Goal: Task Accomplishment & Management: Complete application form

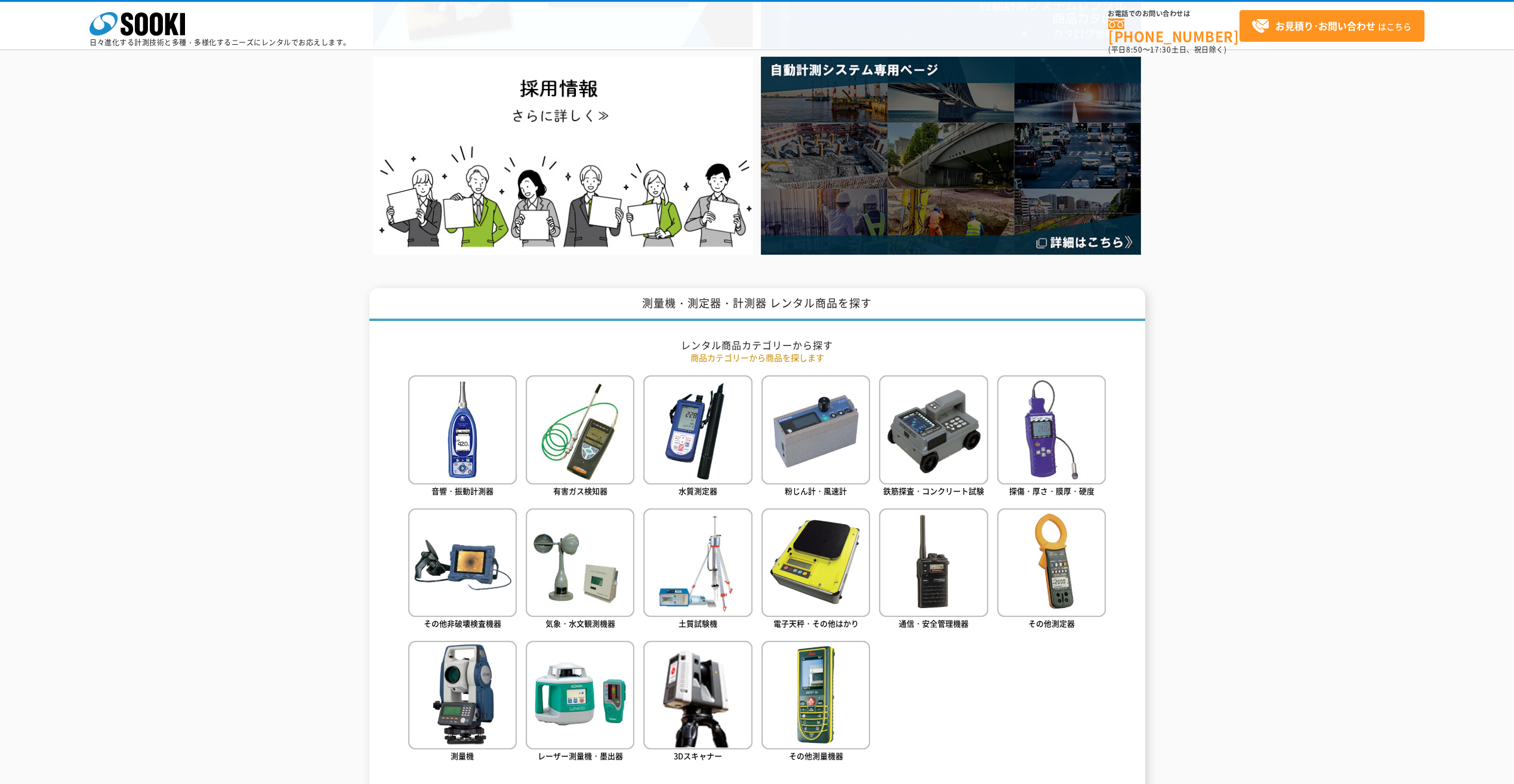
scroll to position [418, 0]
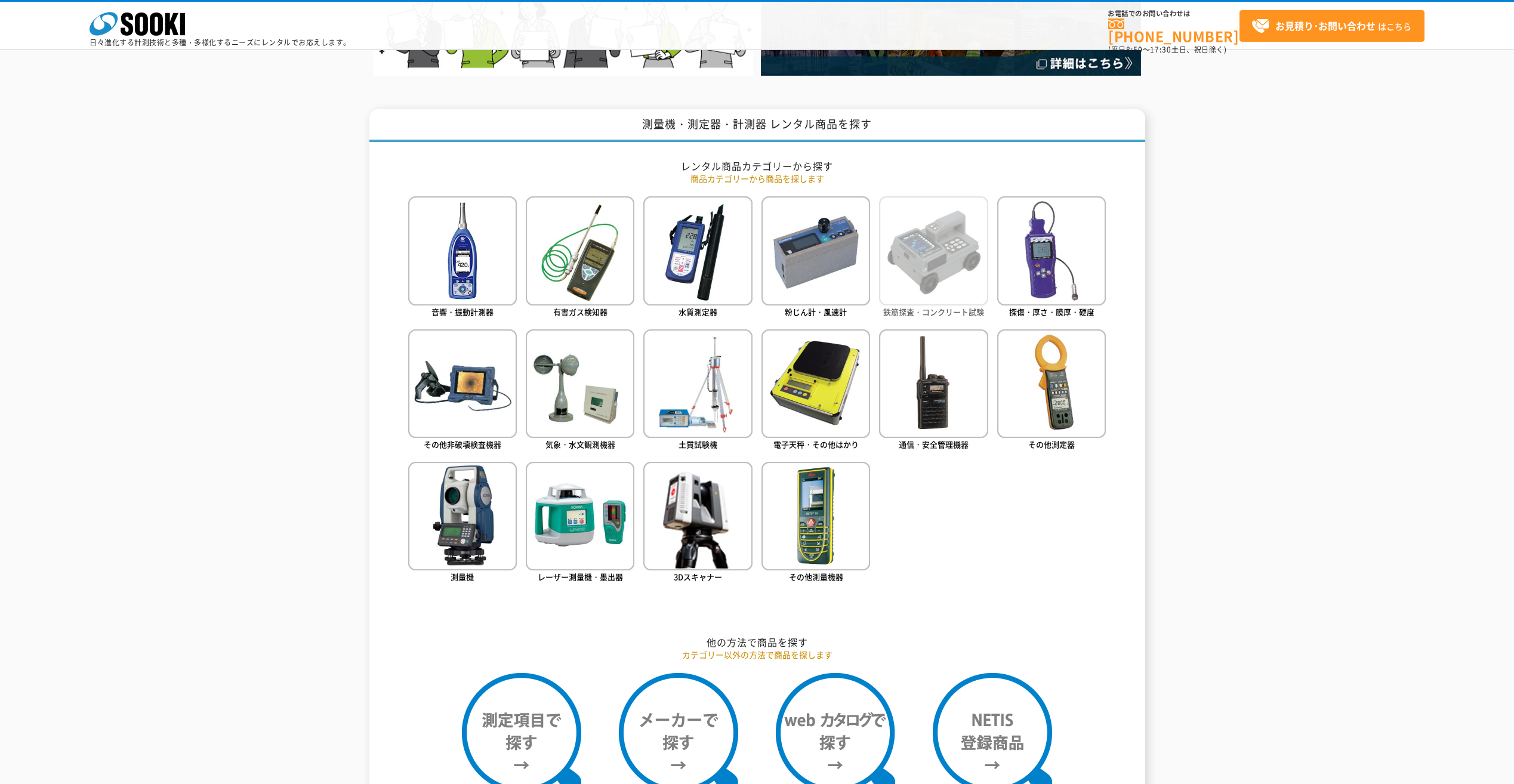
click at [936, 263] on img at bounding box center [933, 250] width 108 height 108
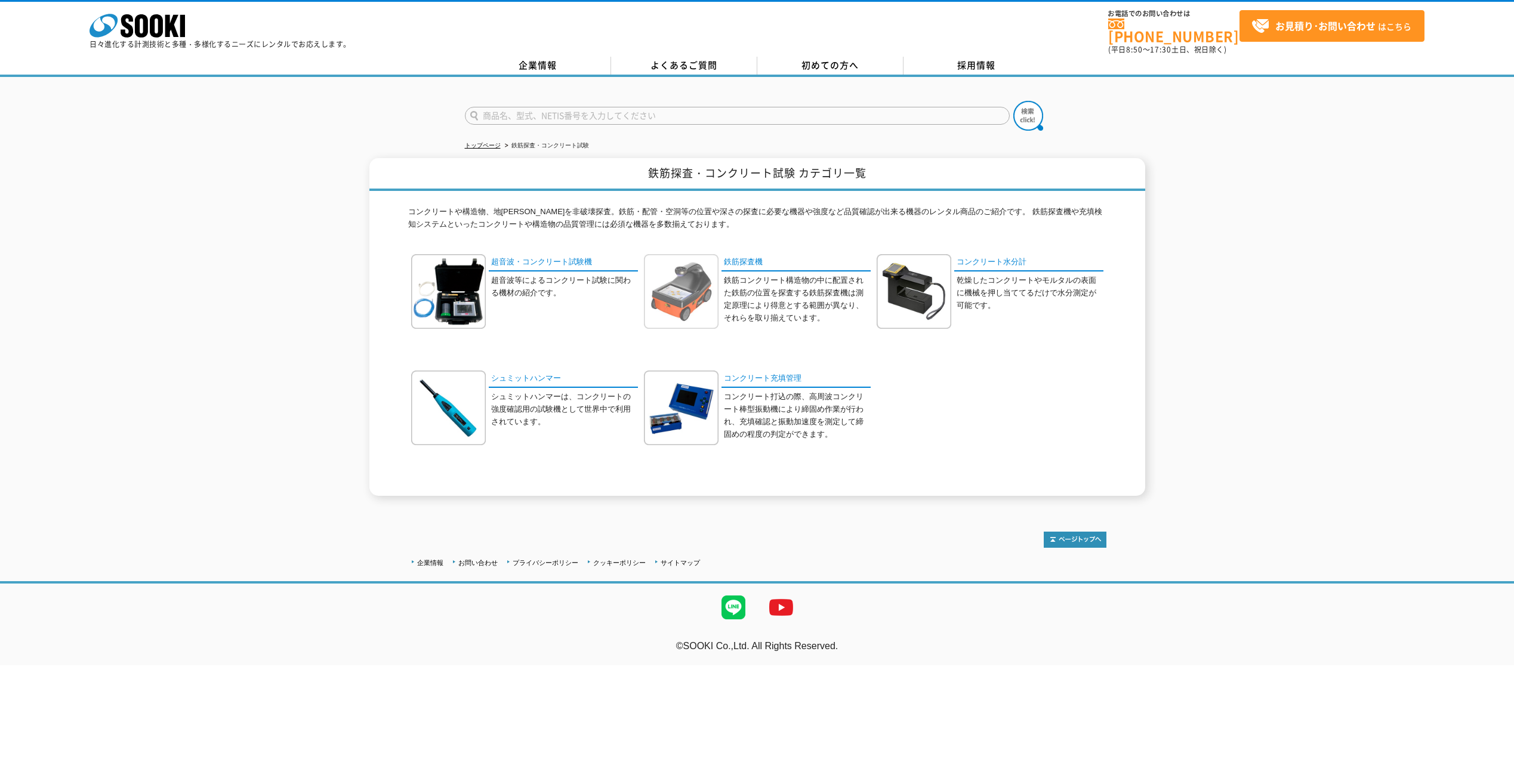
click at [681, 286] on img at bounding box center [681, 292] width 75 height 75
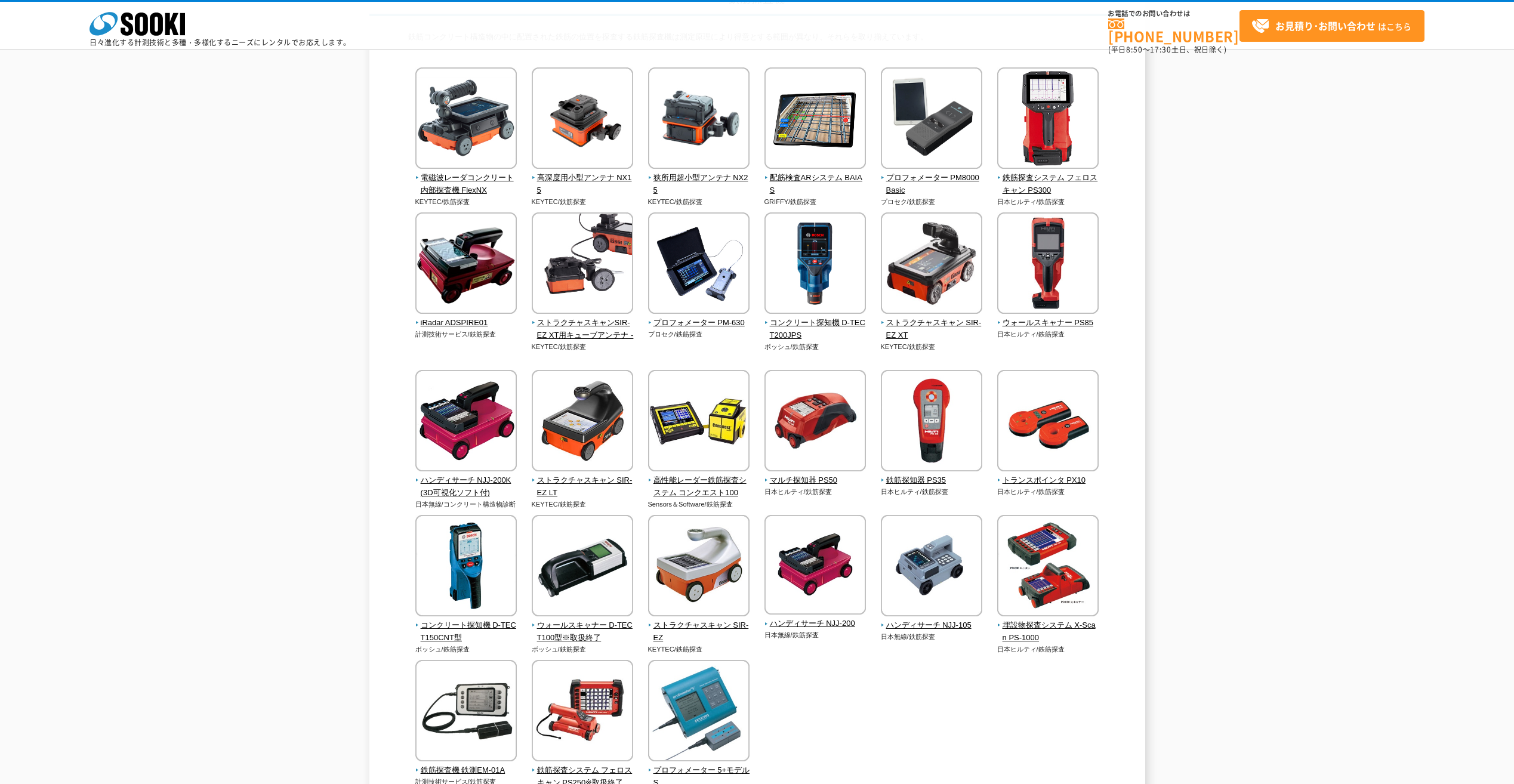
scroll to position [179, 0]
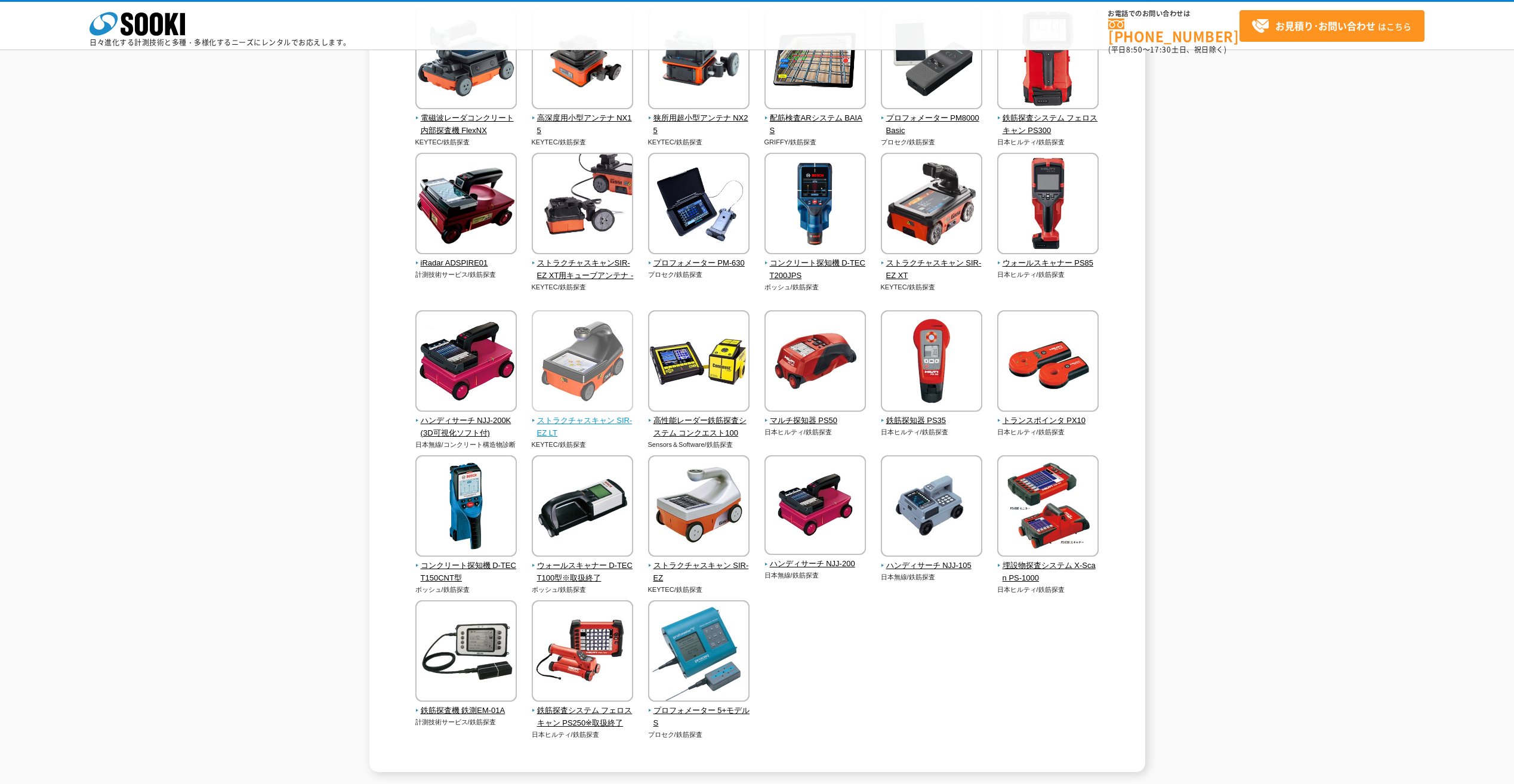
click at [588, 418] on span "ストラクチャスキャン SIR-EZ LT" at bounding box center [583, 427] width 102 height 25
click at [921, 192] on img at bounding box center [932, 205] width 102 height 104
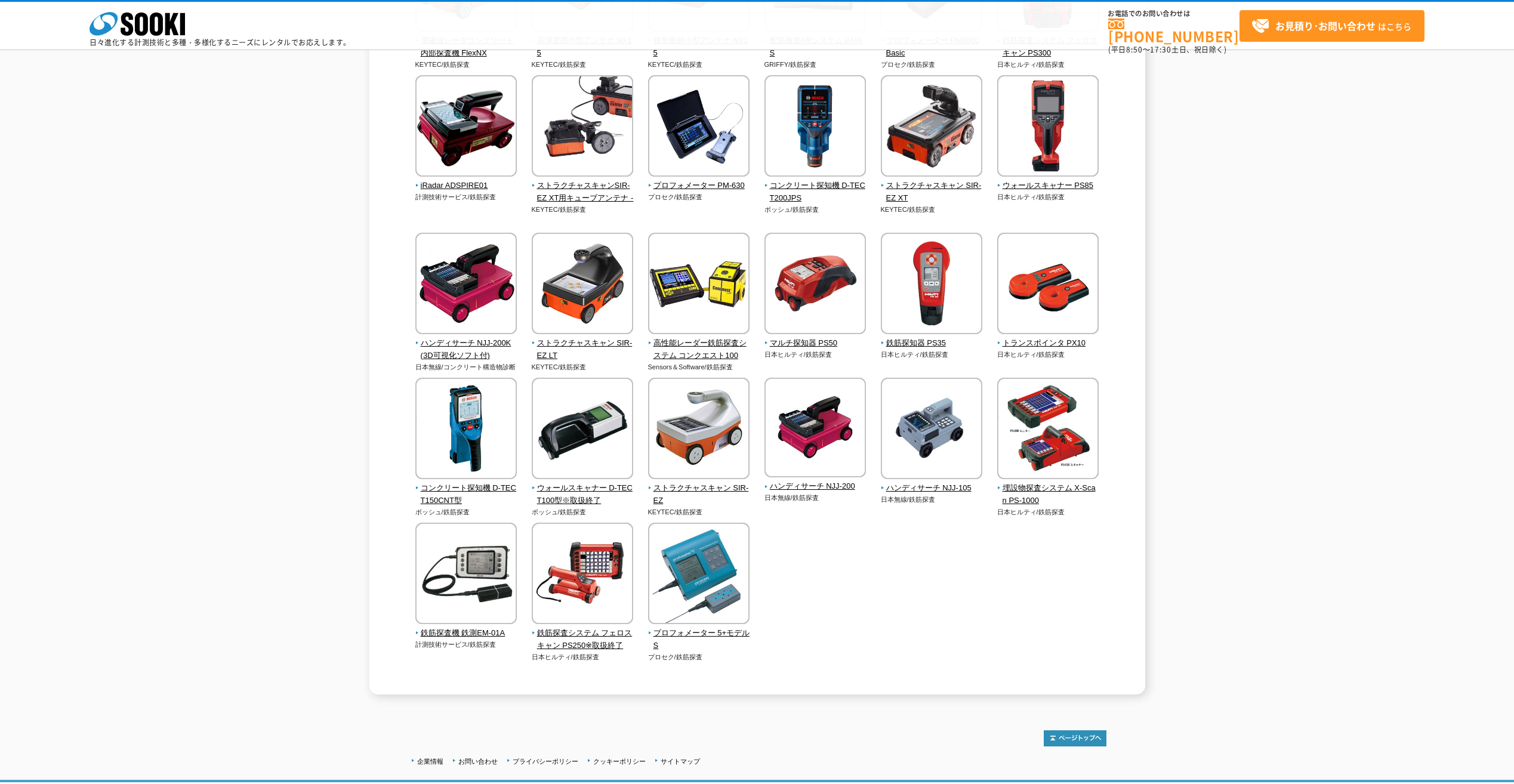
scroll to position [277, 0]
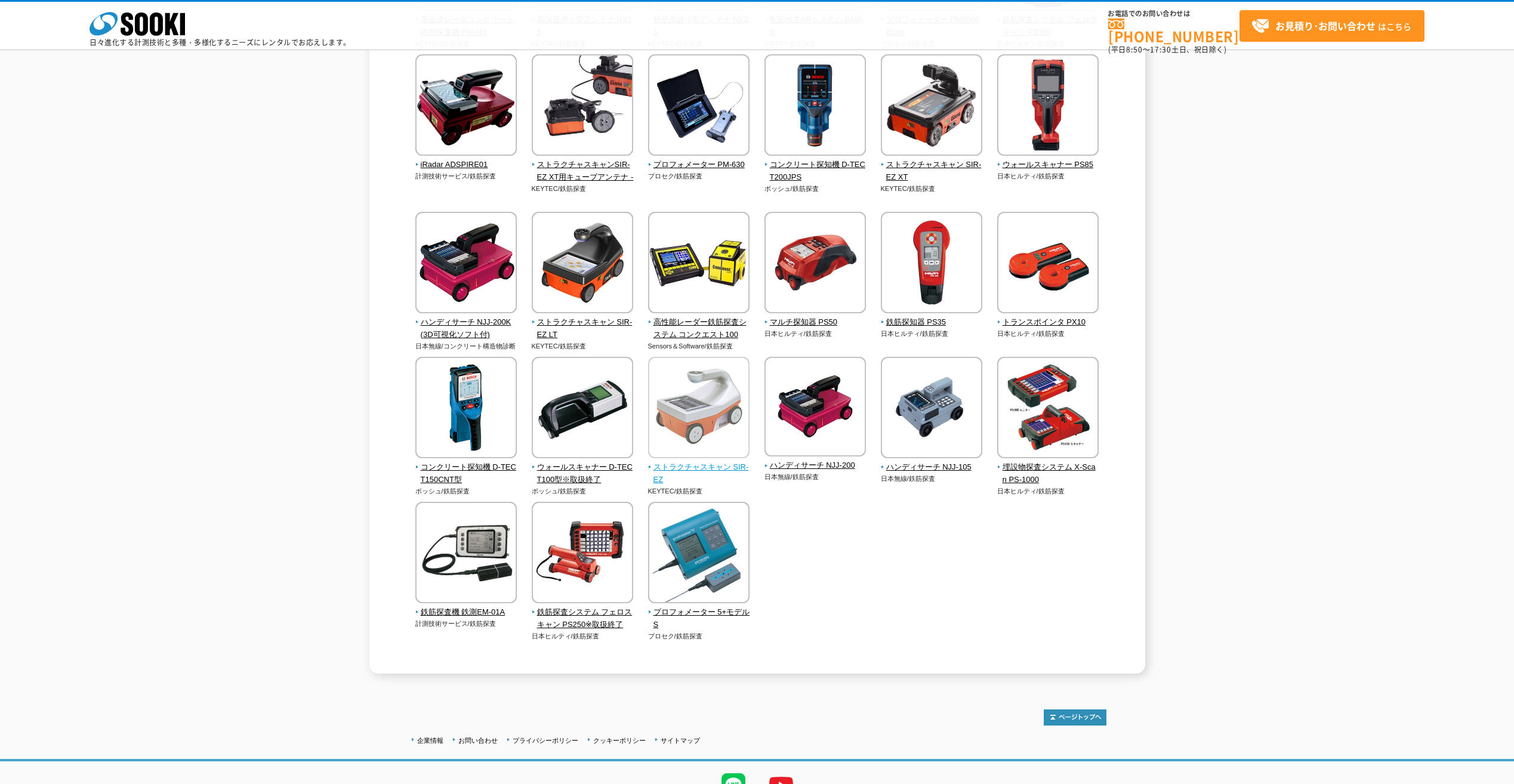
click at [665, 413] on img at bounding box center [699, 409] width 102 height 104
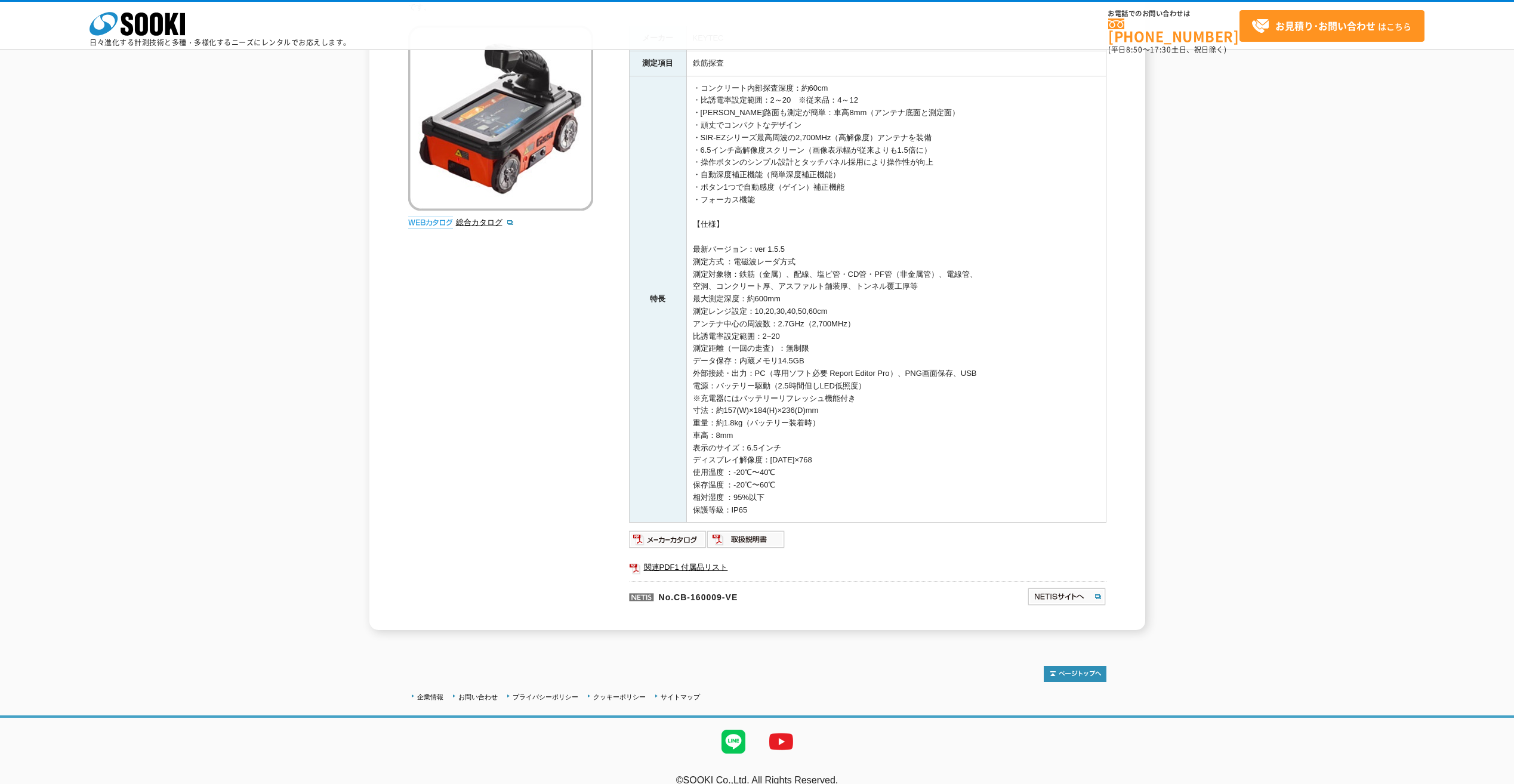
scroll to position [170, 0]
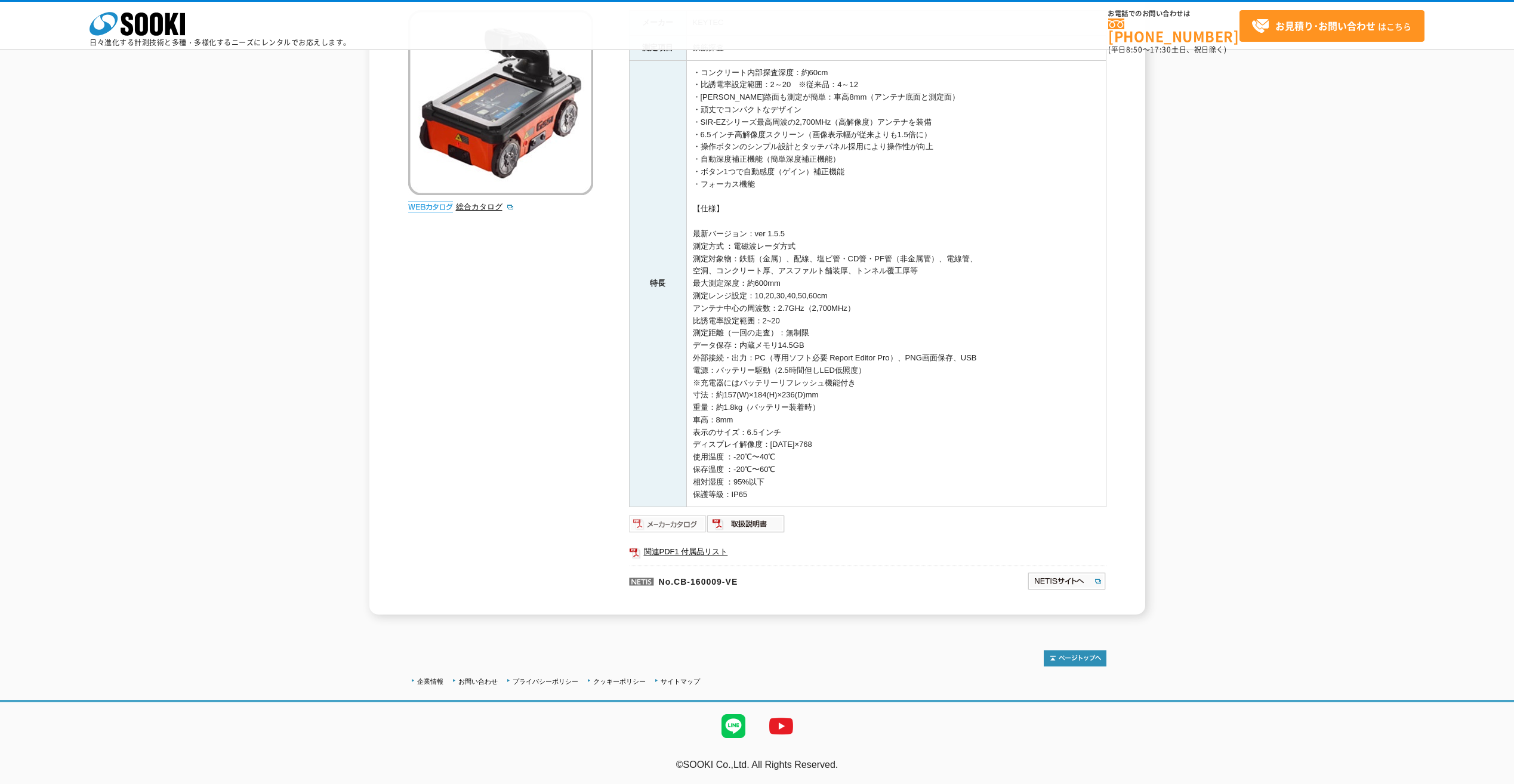
click at [677, 524] on img at bounding box center [668, 524] width 78 height 19
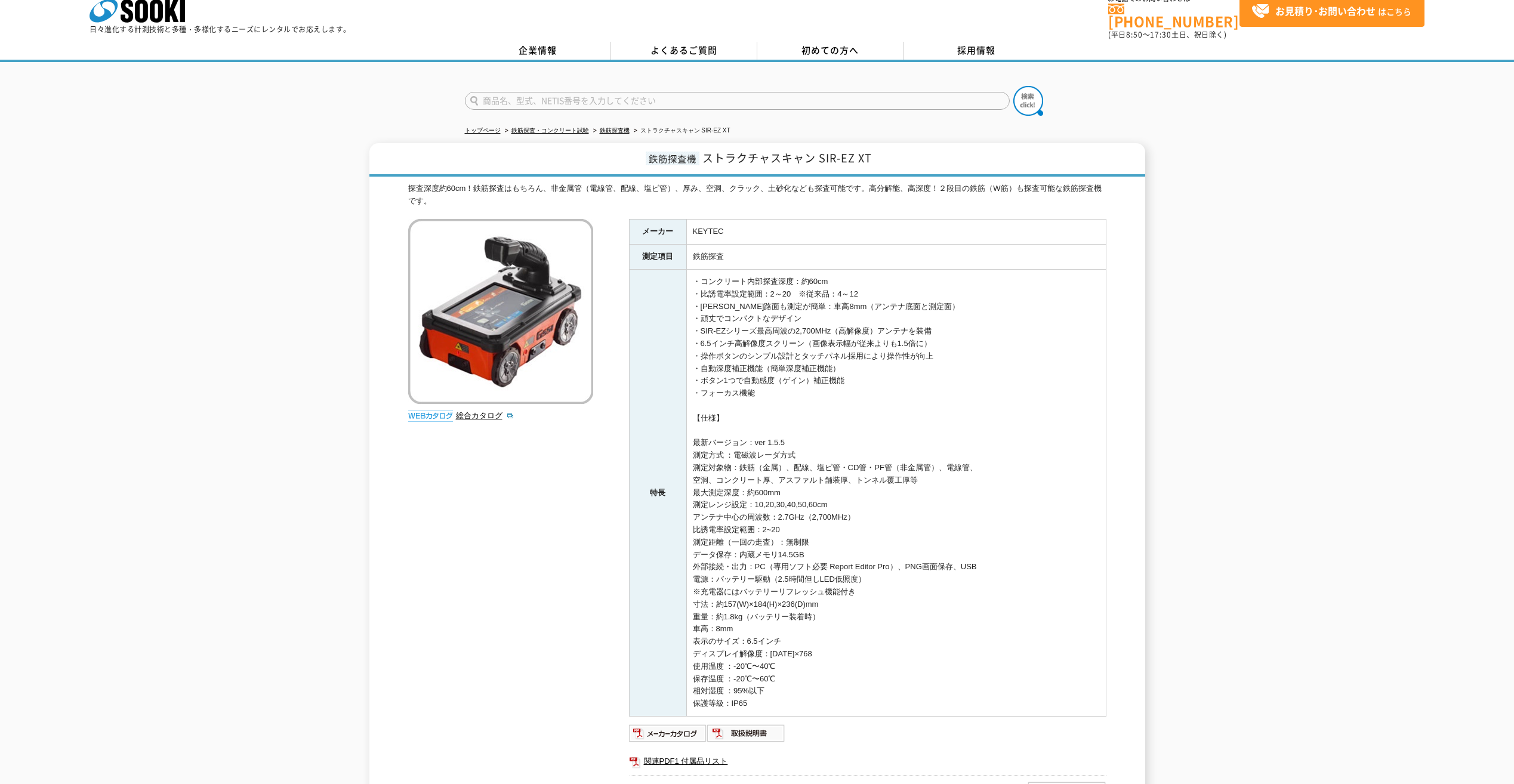
scroll to position [0, 0]
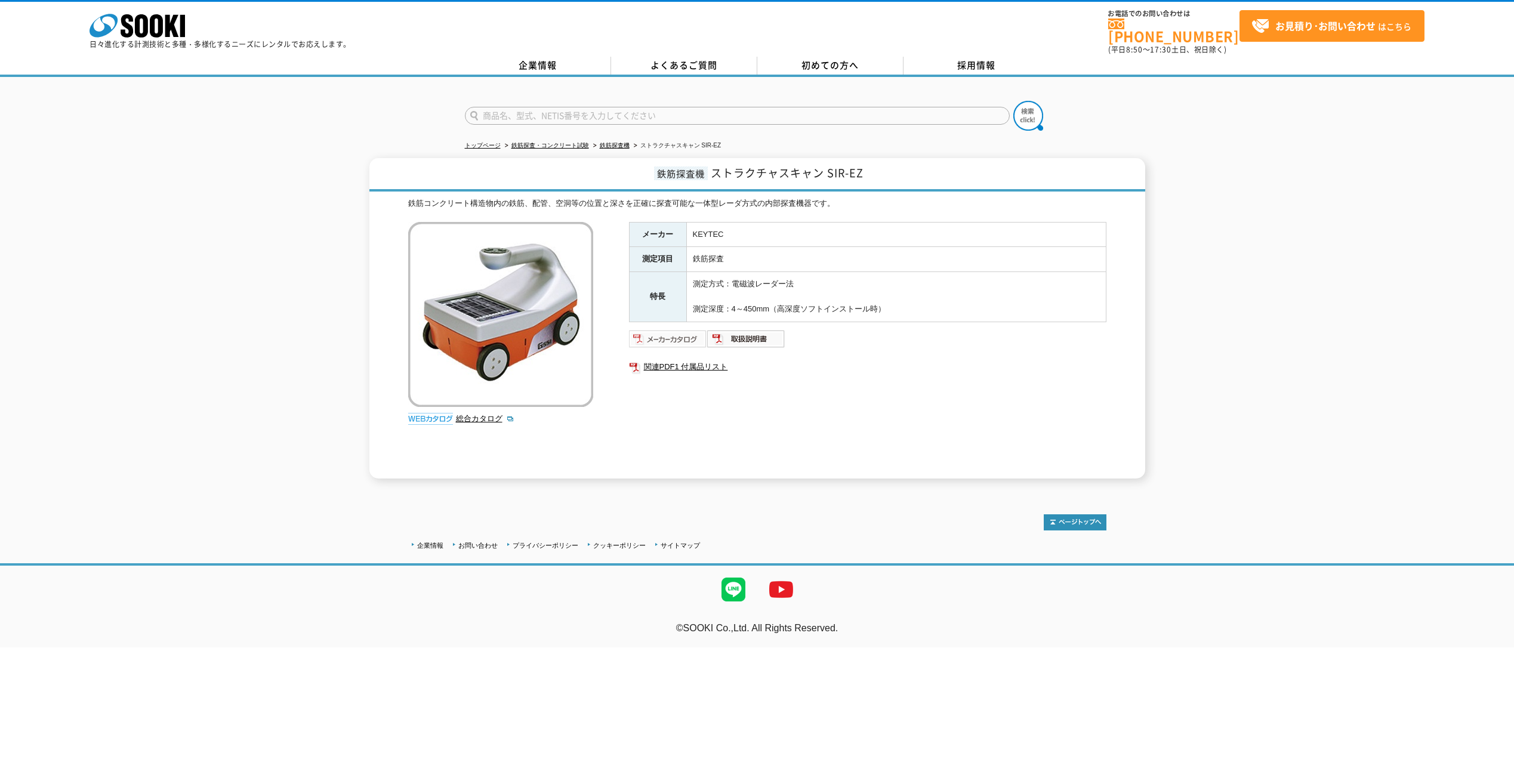
click at [653, 331] on img at bounding box center [668, 339] width 78 height 19
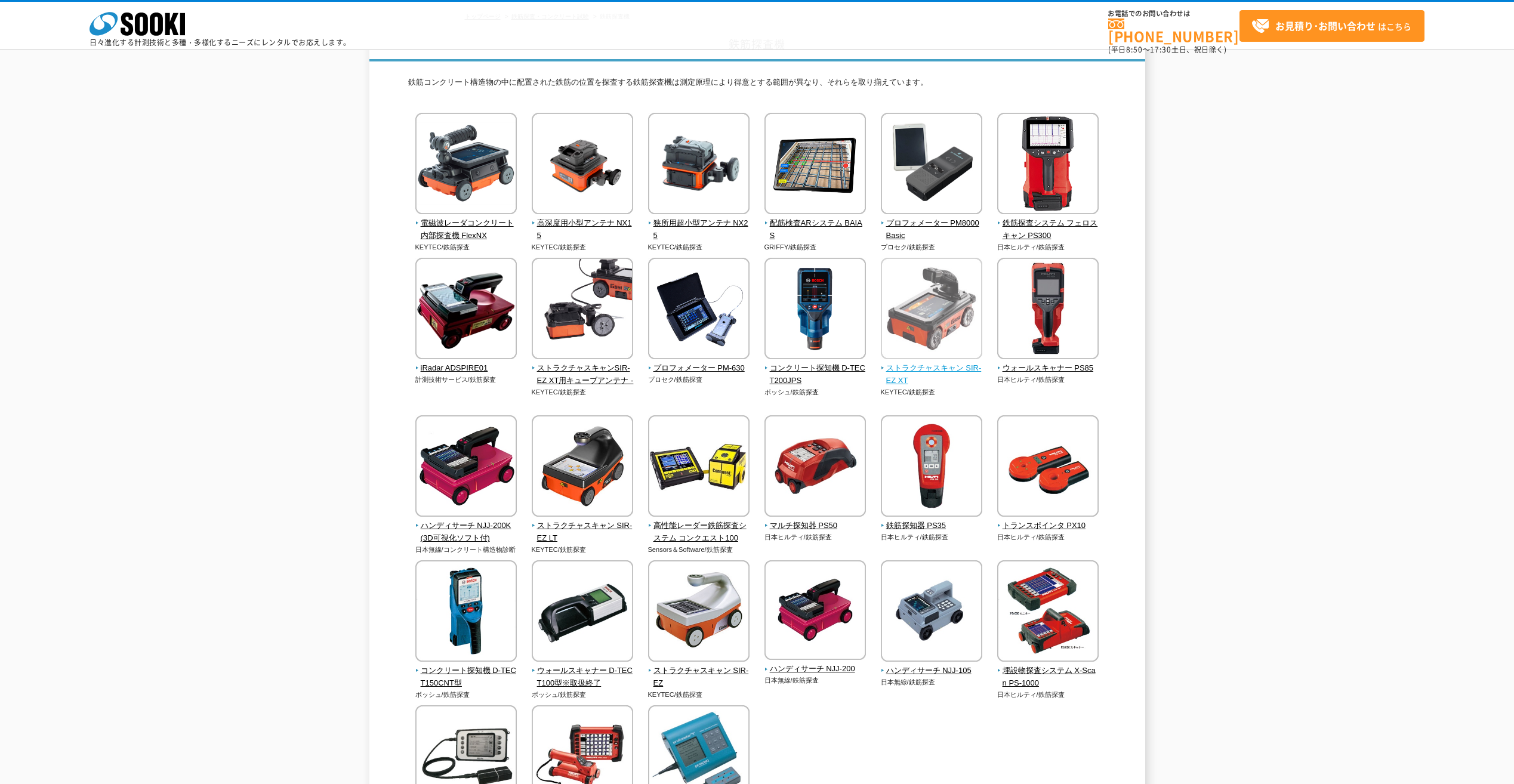
scroll to position [179, 0]
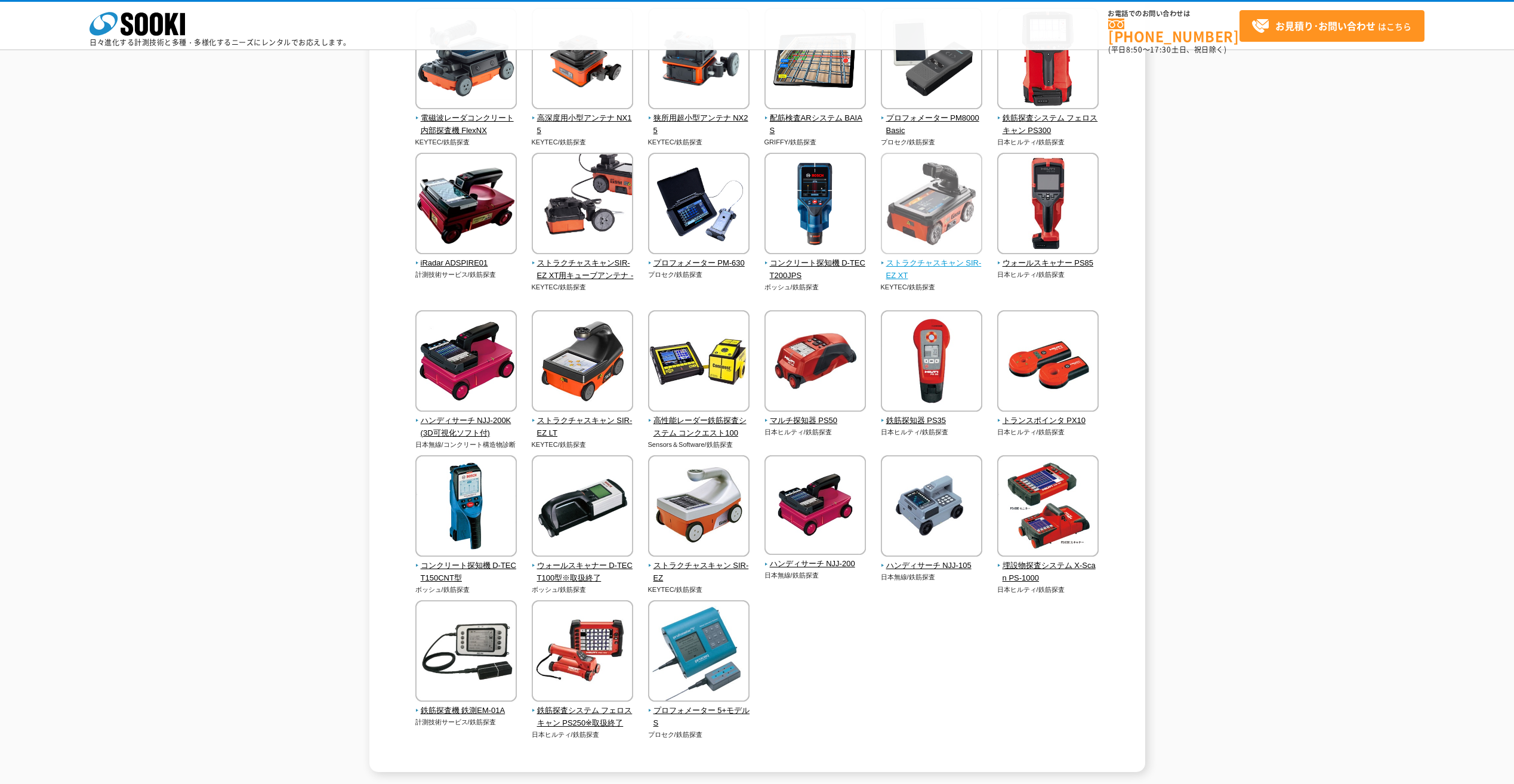
click at [936, 266] on span "ストラクチャスキャン SIR-EZ XT" at bounding box center [932, 270] width 102 height 25
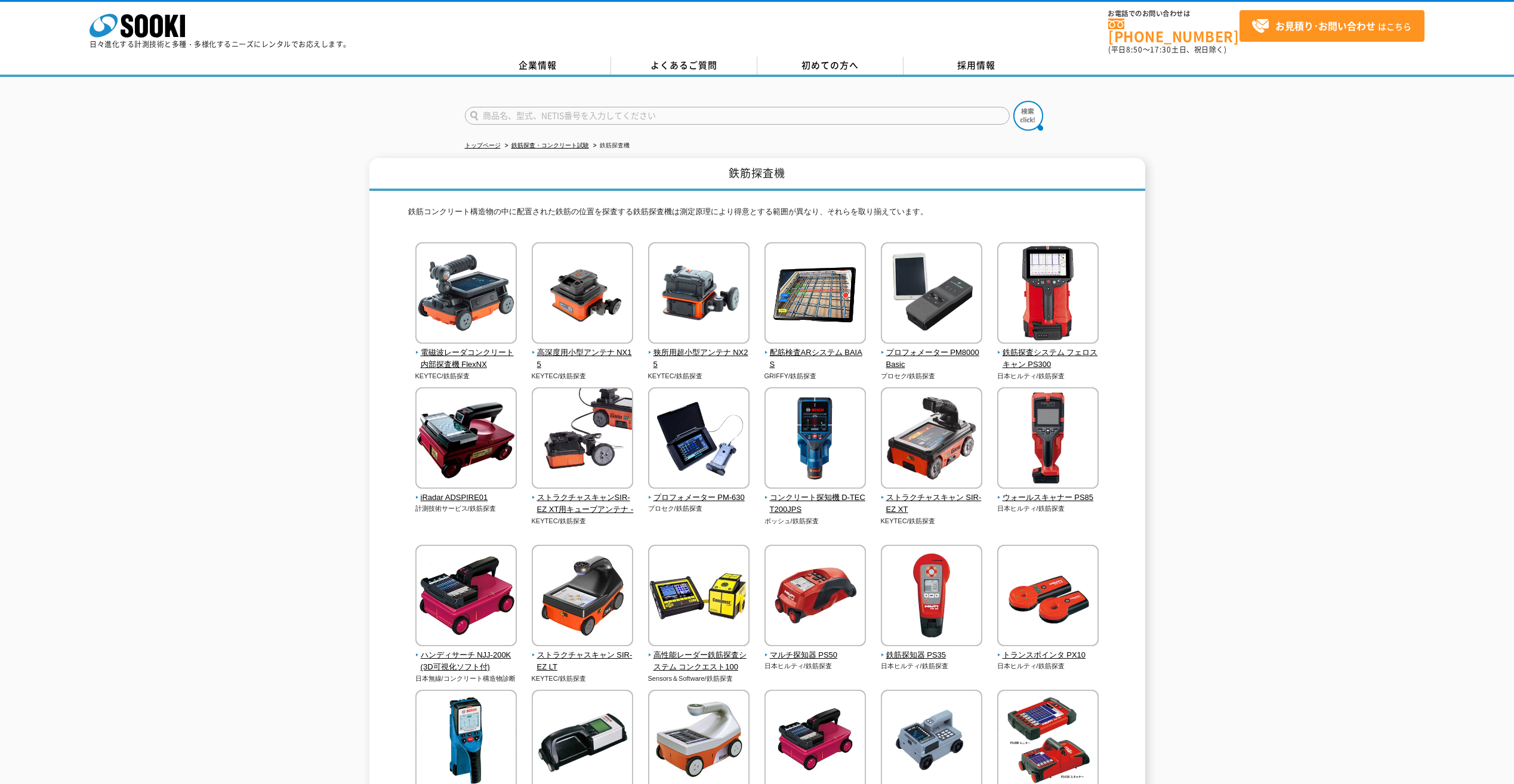
click at [496, 108] on input "text" at bounding box center [737, 115] width 545 height 18
click at [564, 126] on div "ストラクチャスキャン" at bounding box center [578, 133] width 225 height 15
type input "ストラクチャスキャン"
click at [1034, 104] on img at bounding box center [1028, 116] width 30 height 30
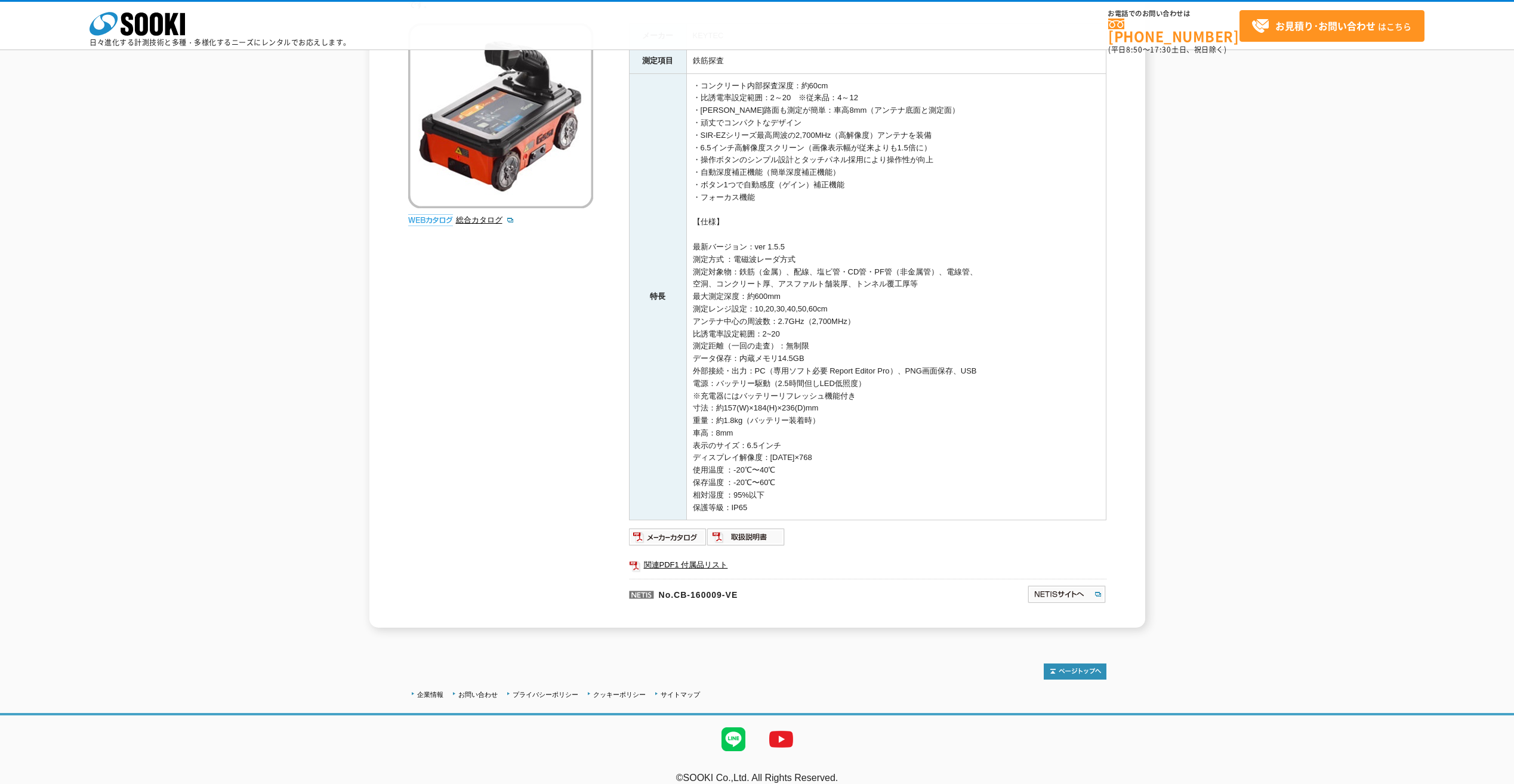
scroll to position [170, 0]
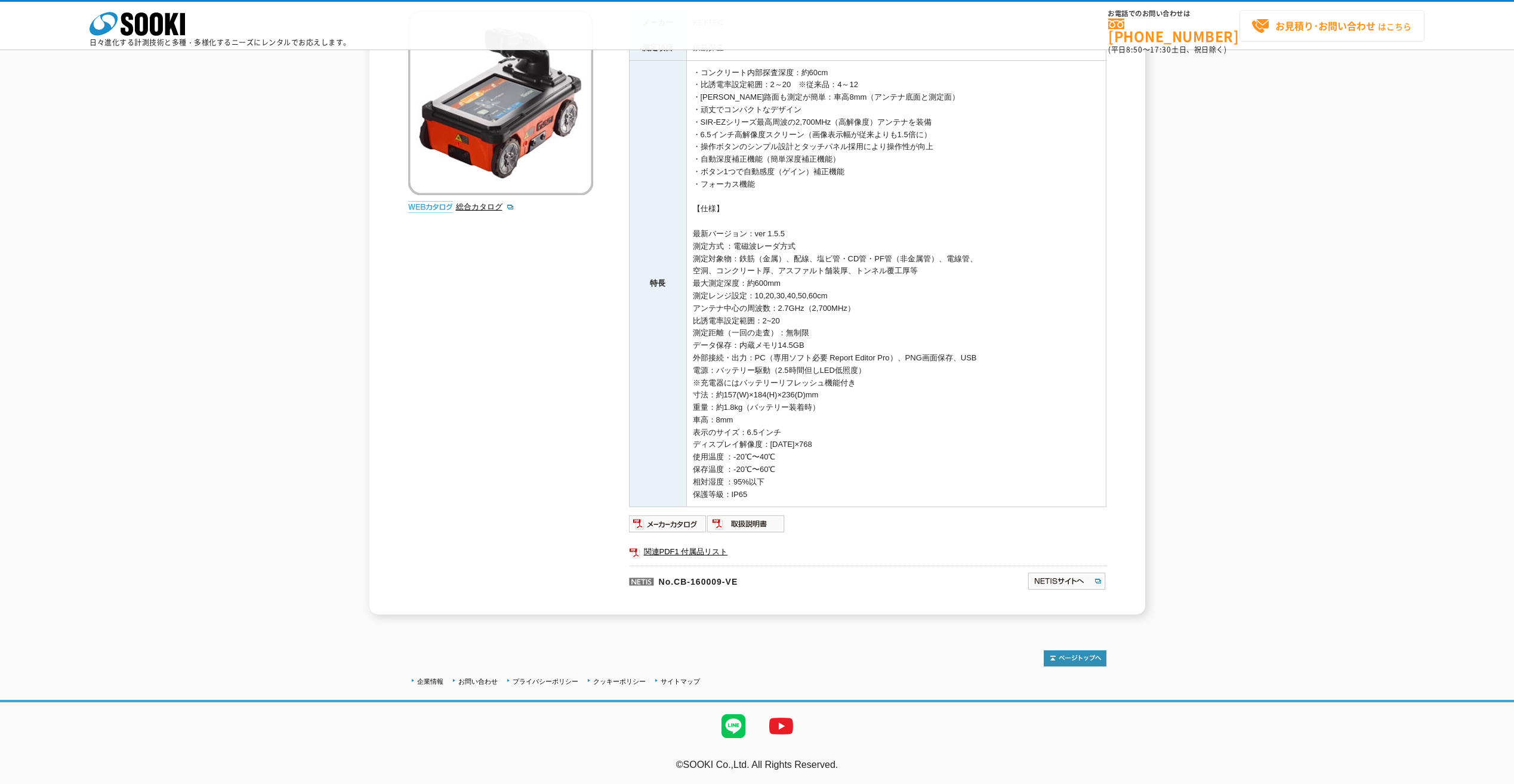
click at [1355, 24] on strong "お見積り･お問い合わせ" at bounding box center [1326, 25] width 100 height 14
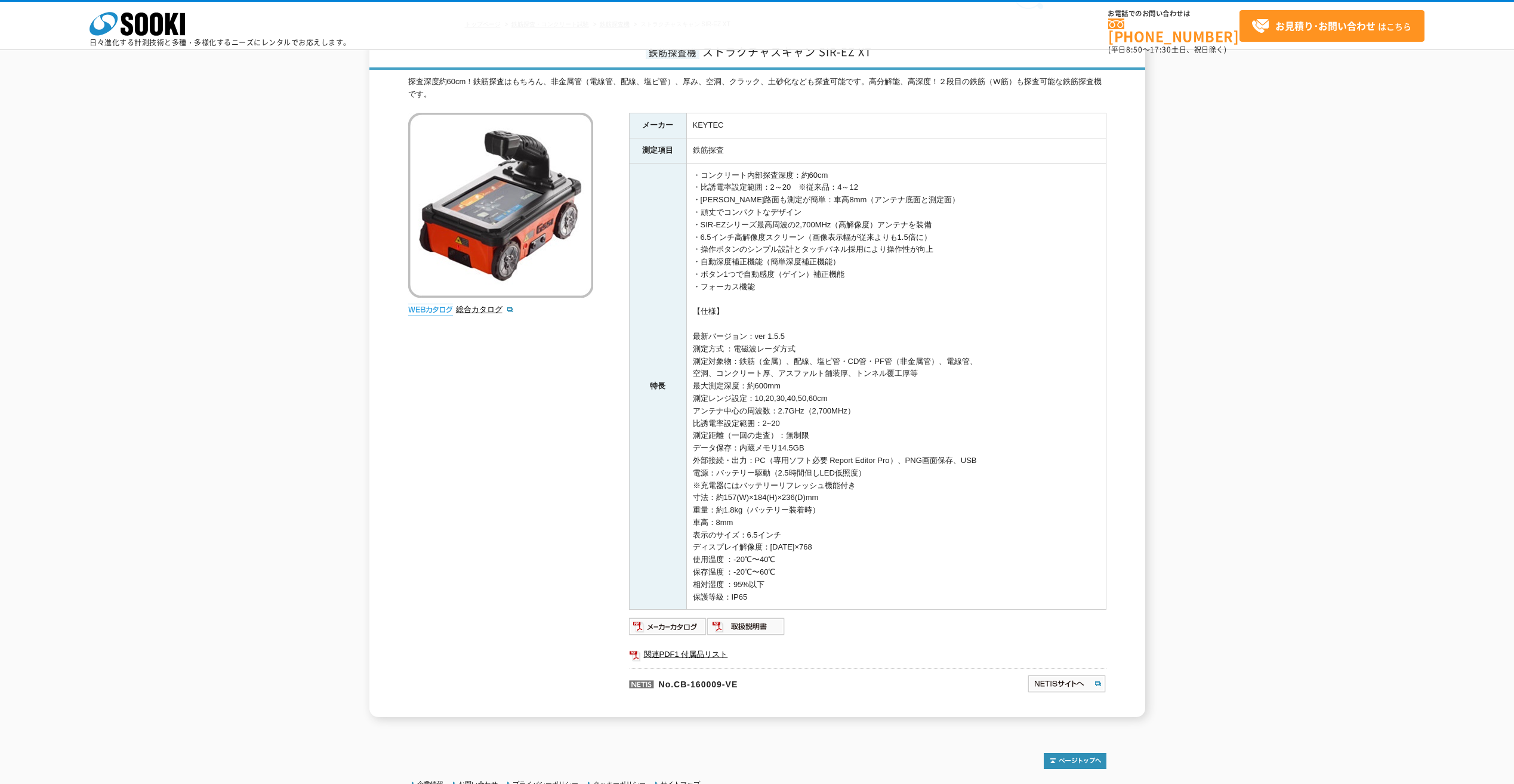
scroll to position [119, 0]
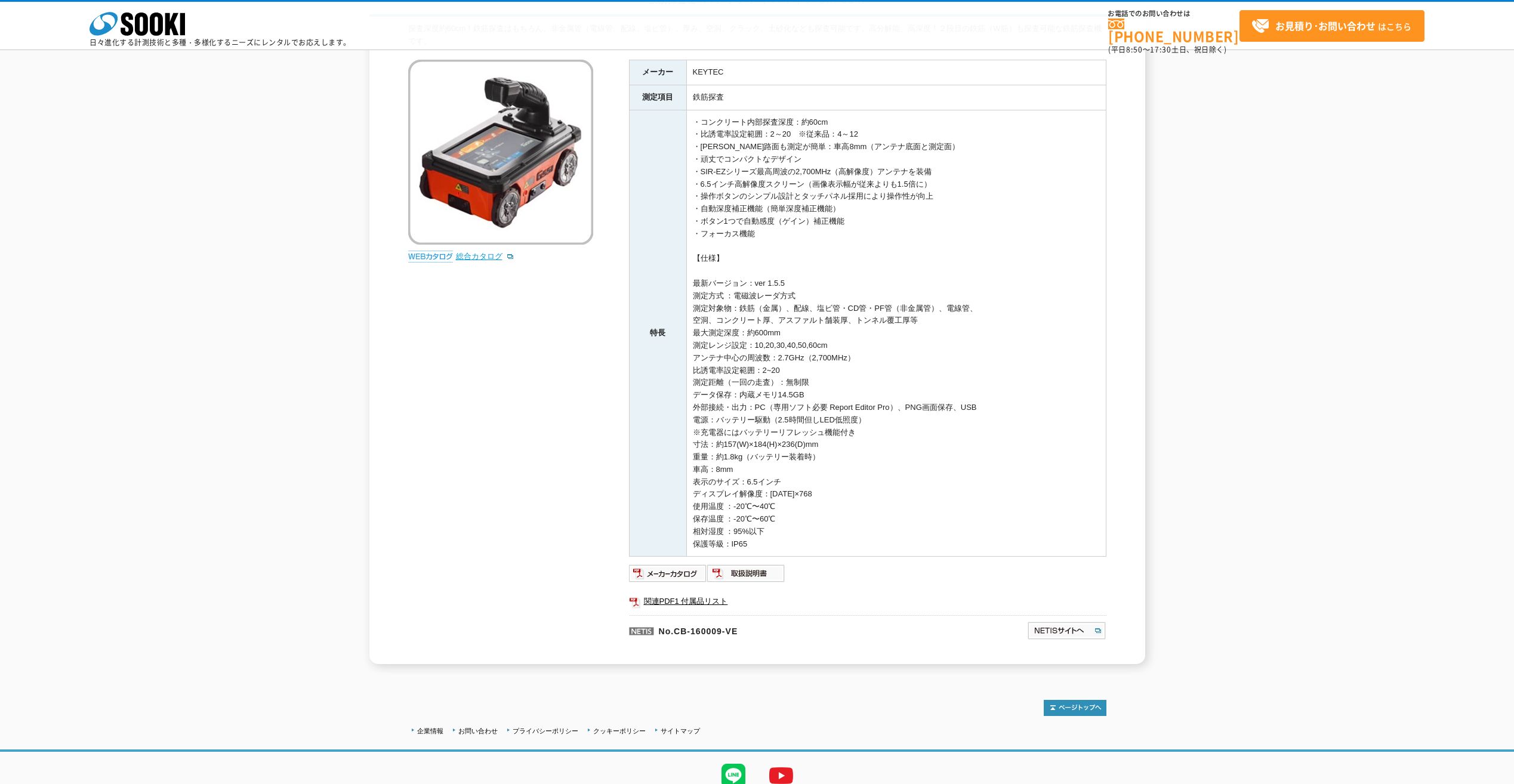
click at [461, 255] on link "総合カタログ" at bounding box center [485, 256] width 58 height 9
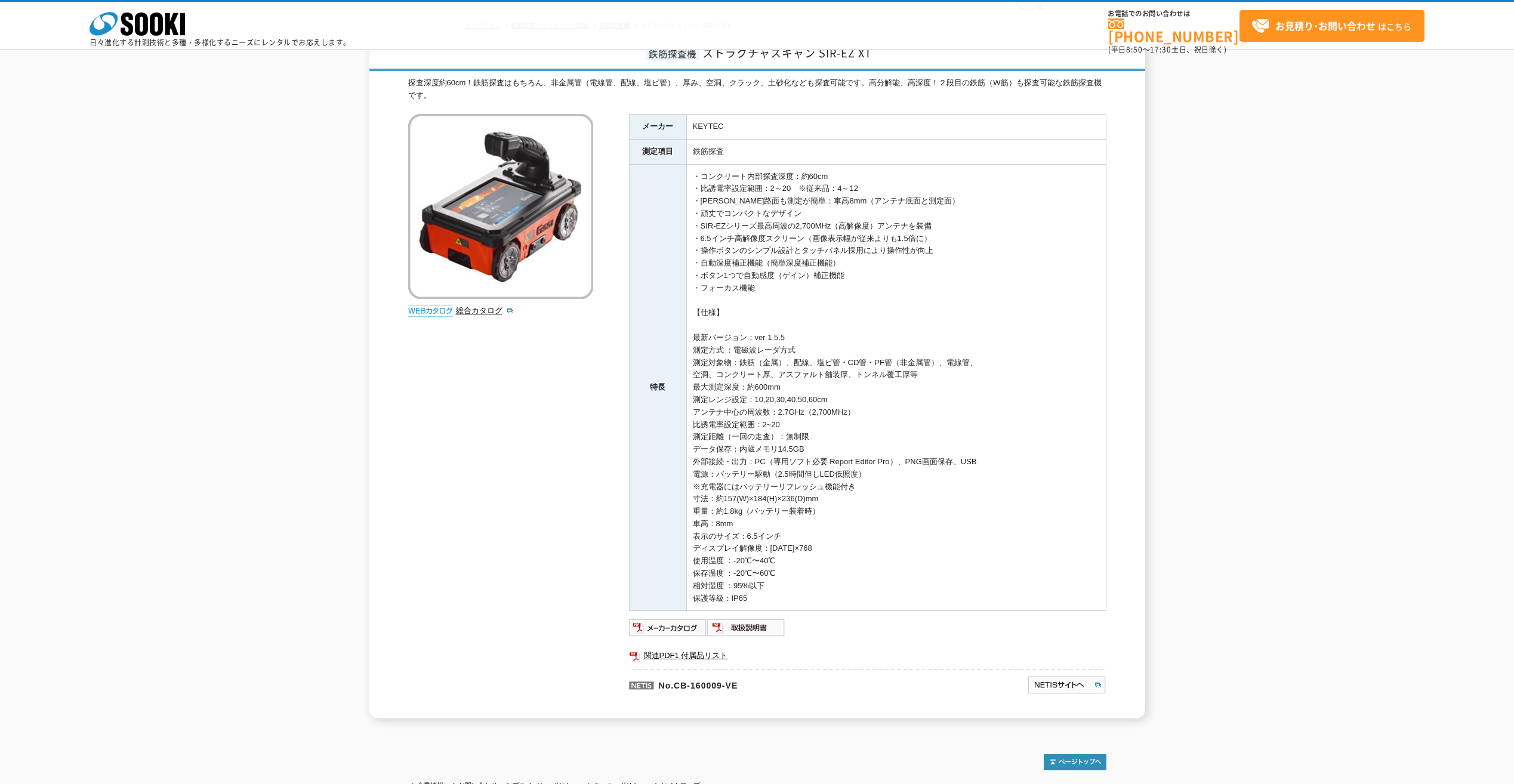
scroll to position [0, 0]
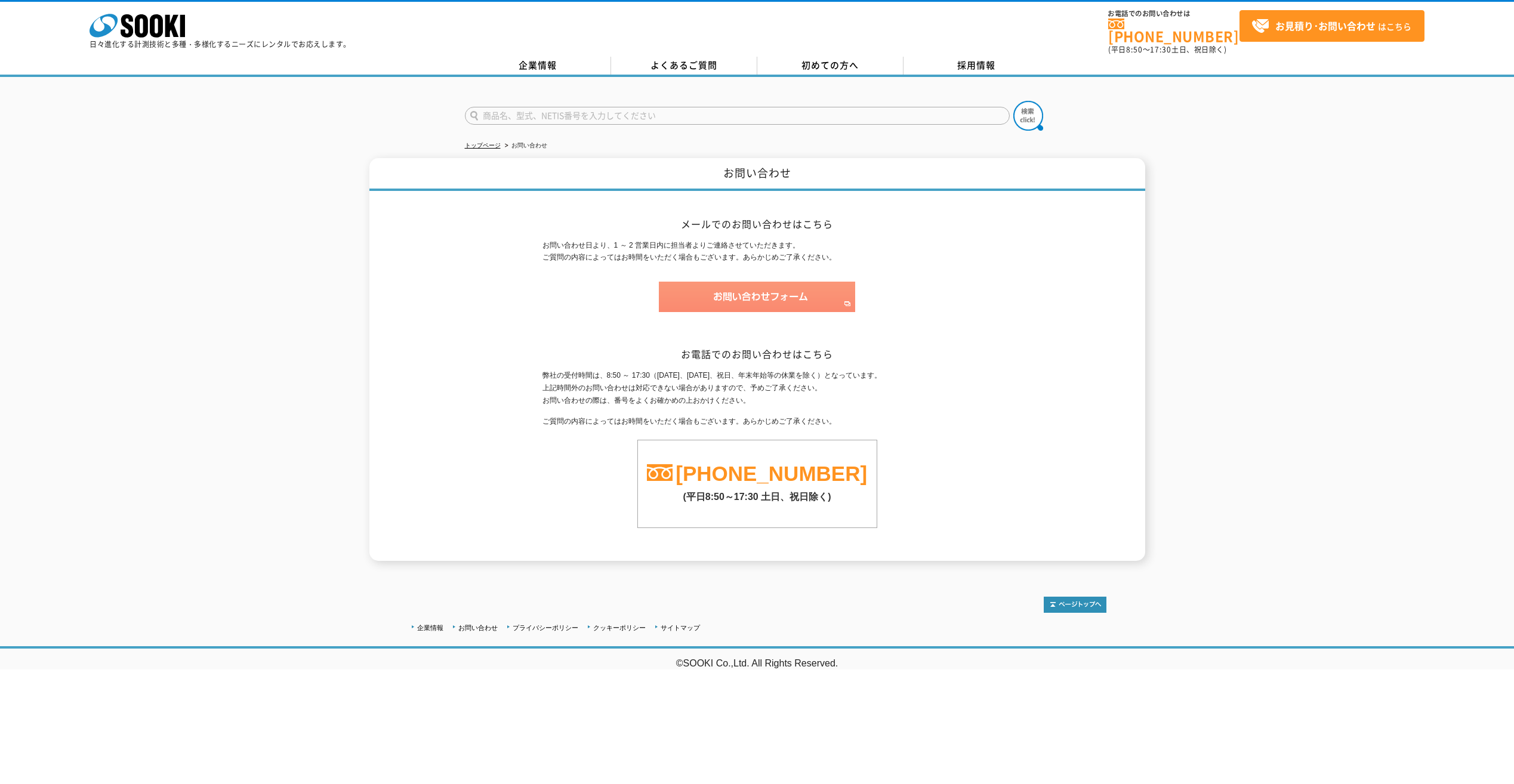
click at [719, 282] on img at bounding box center [757, 297] width 196 height 31
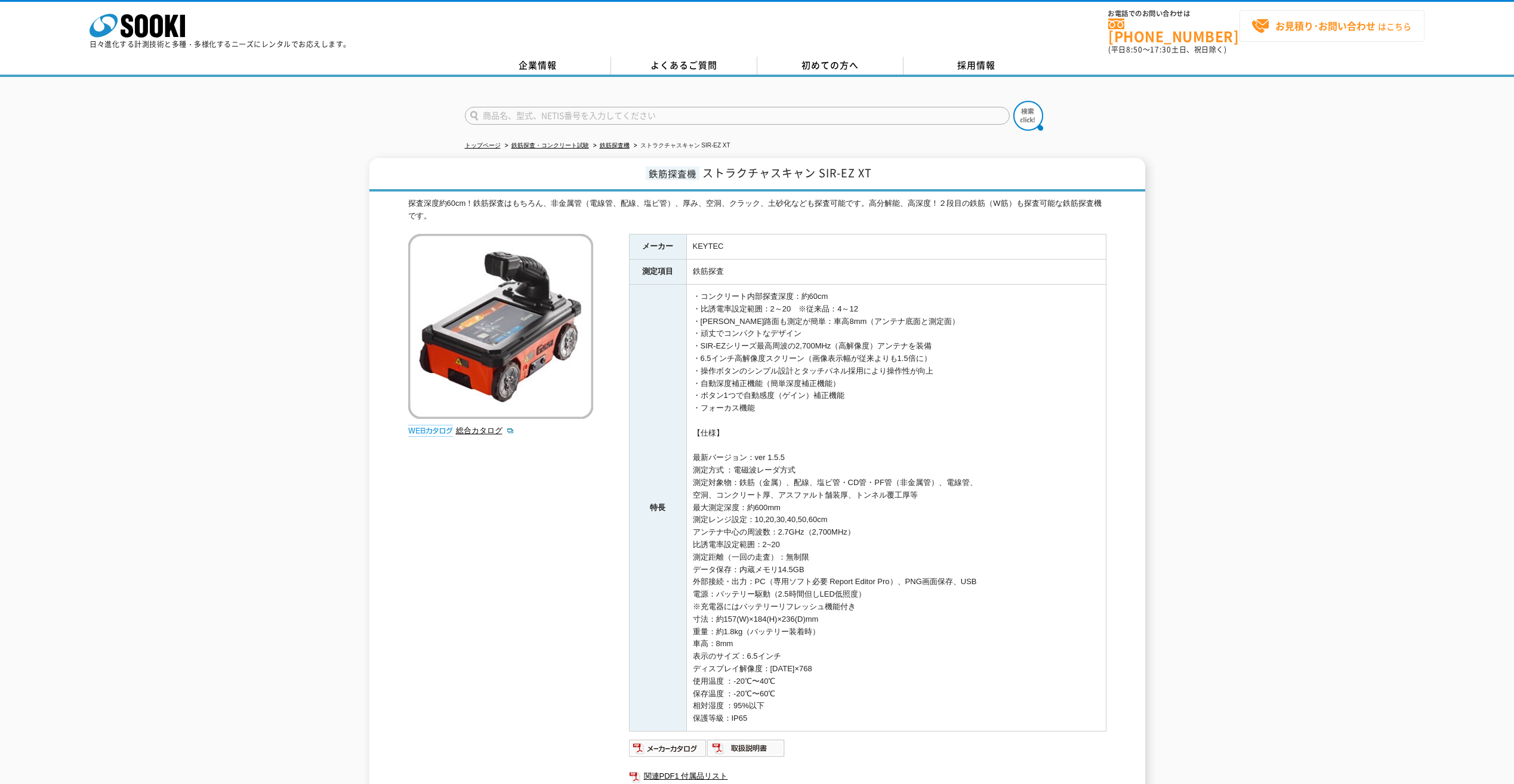
click at [1315, 20] on strong "お見積り･お問い合わせ" at bounding box center [1326, 25] width 100 height 14
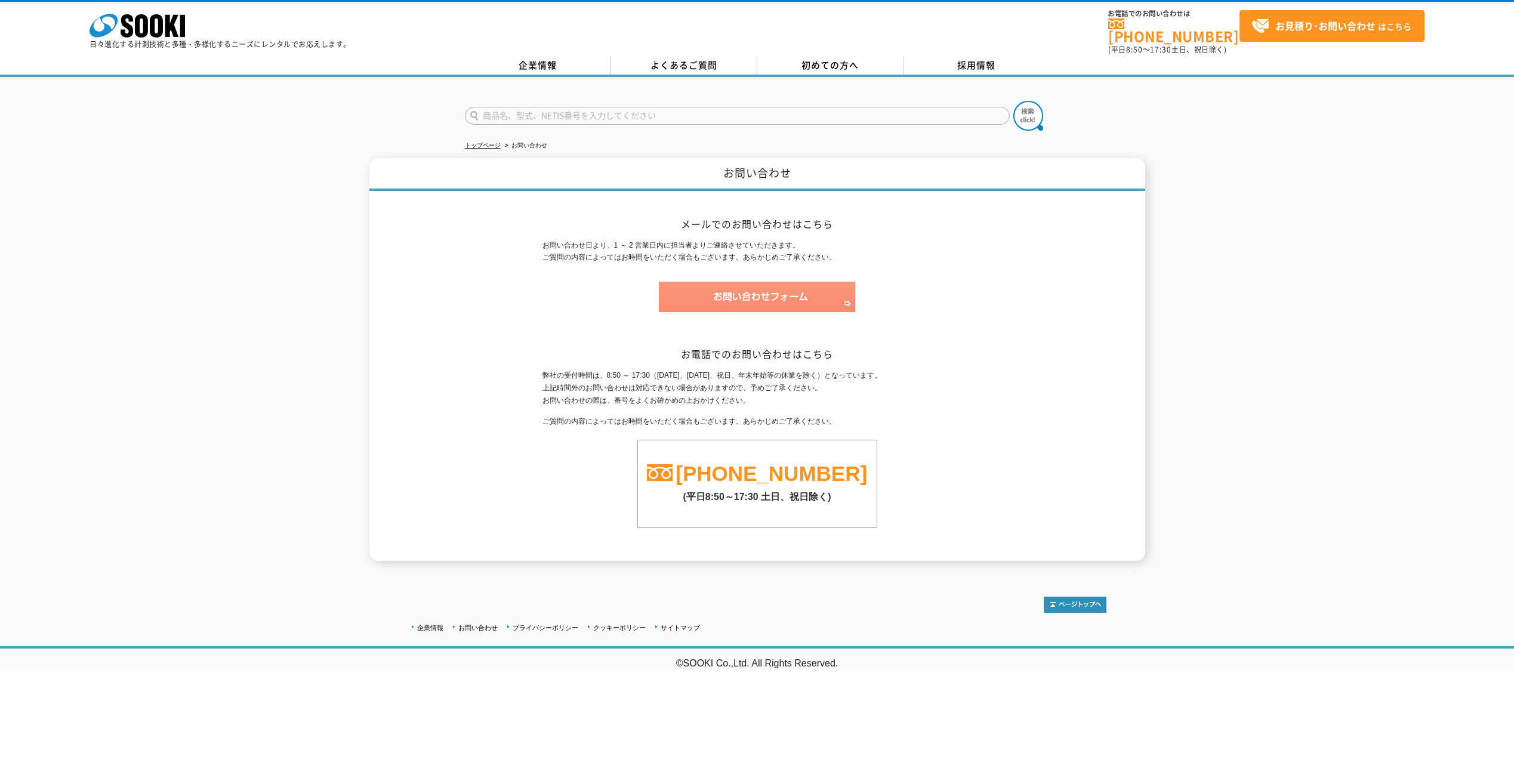
click at [774, 288] on img at bounding box center [757, 297] width 196 height 31
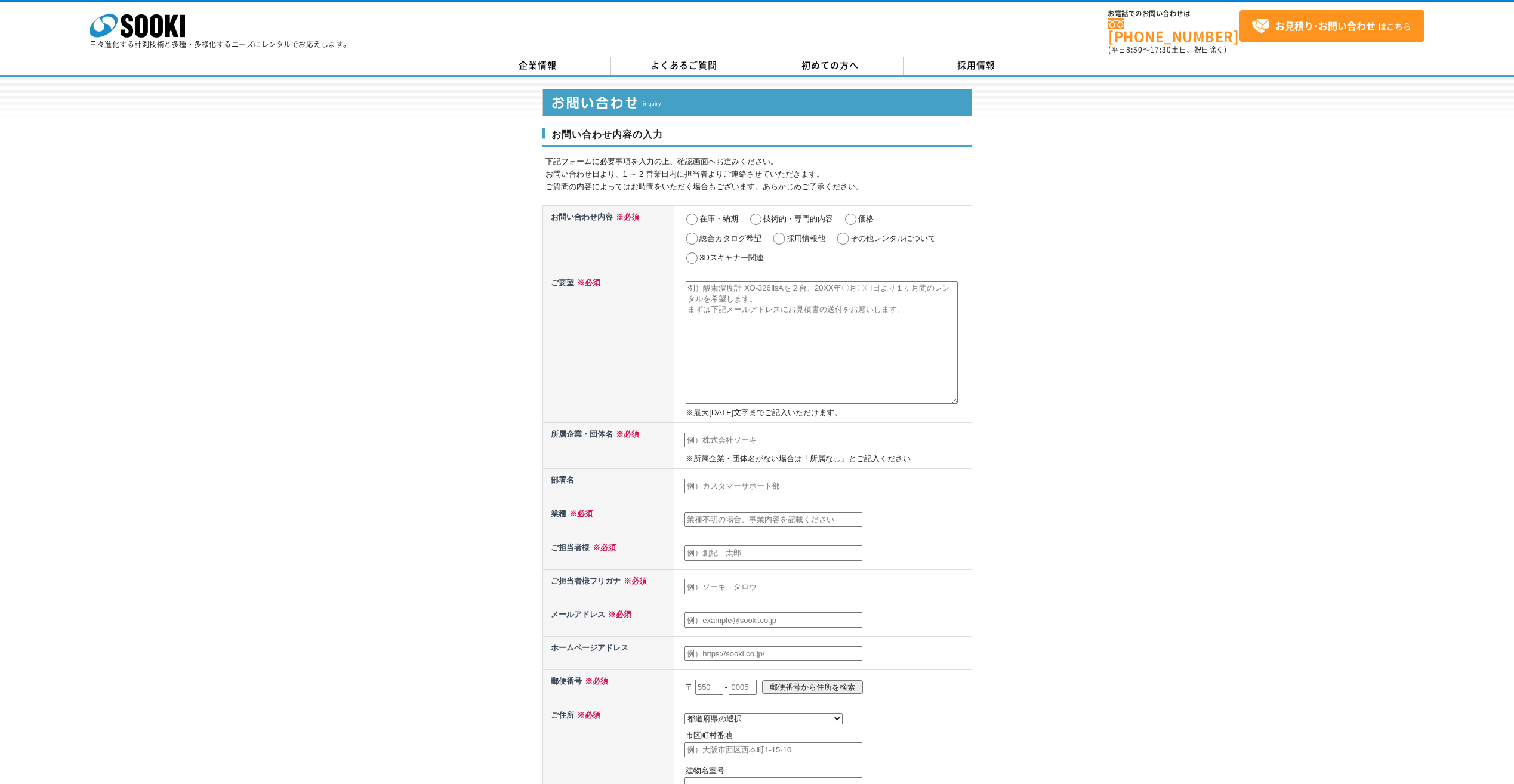
click at [850, 214] on input "価格" at bounding box center [850, 219] width 15 height 12
radio input "true"
click at [731, 285] on textarea at bounding box center [822, 342] width 272 height 123
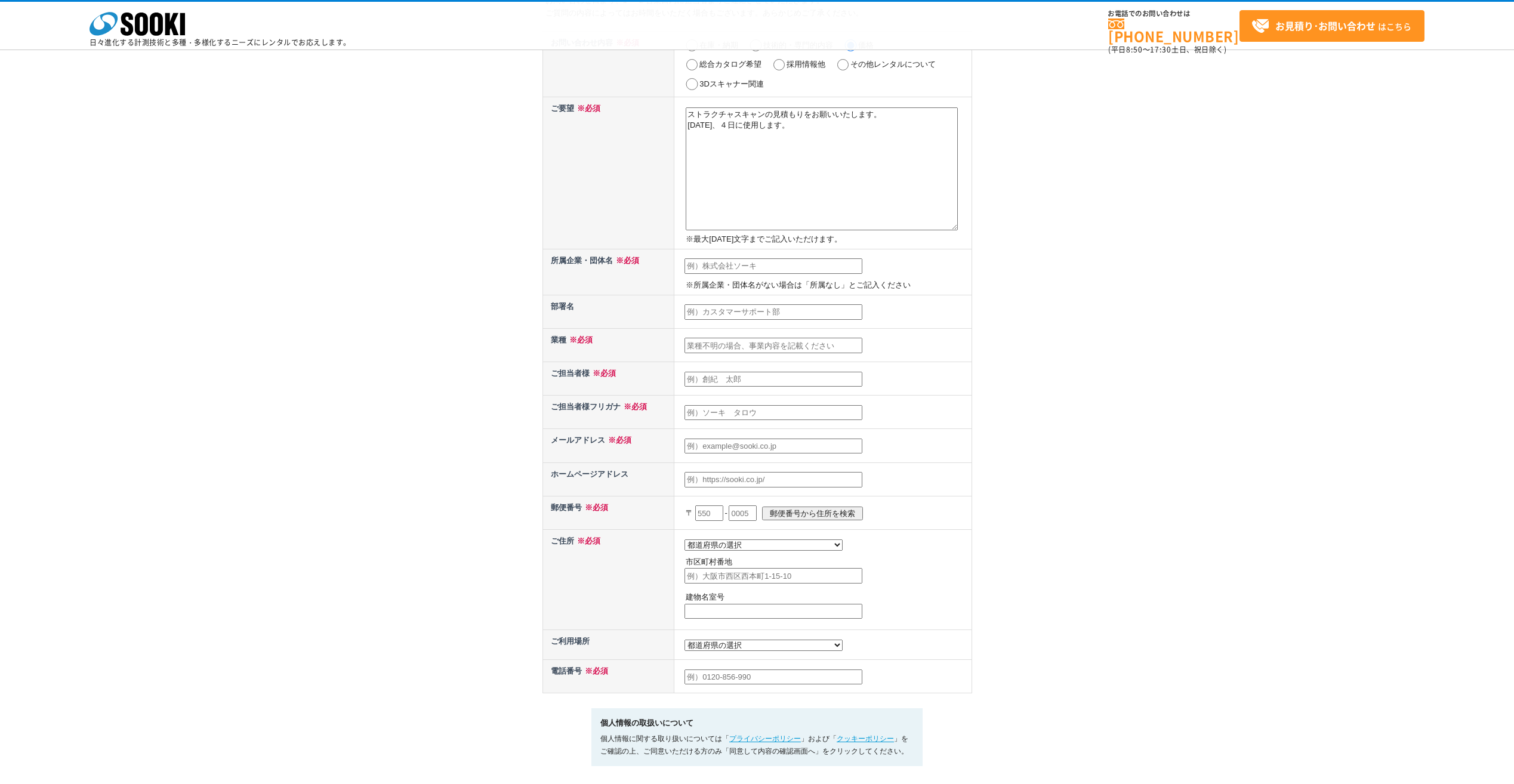
scroll to position [119, 0]
type textarea "ストラクチャスキャンの見積もりをお願いいたします。 10月3日、４日に使用します。"
click at [733, 266] on input "text" at bounding box center [773, 265] width 178 height 15
type input "応用地質株式会社"
click at [727, 309] on input "text" at bounding box center [773, 311] width 178 height 15
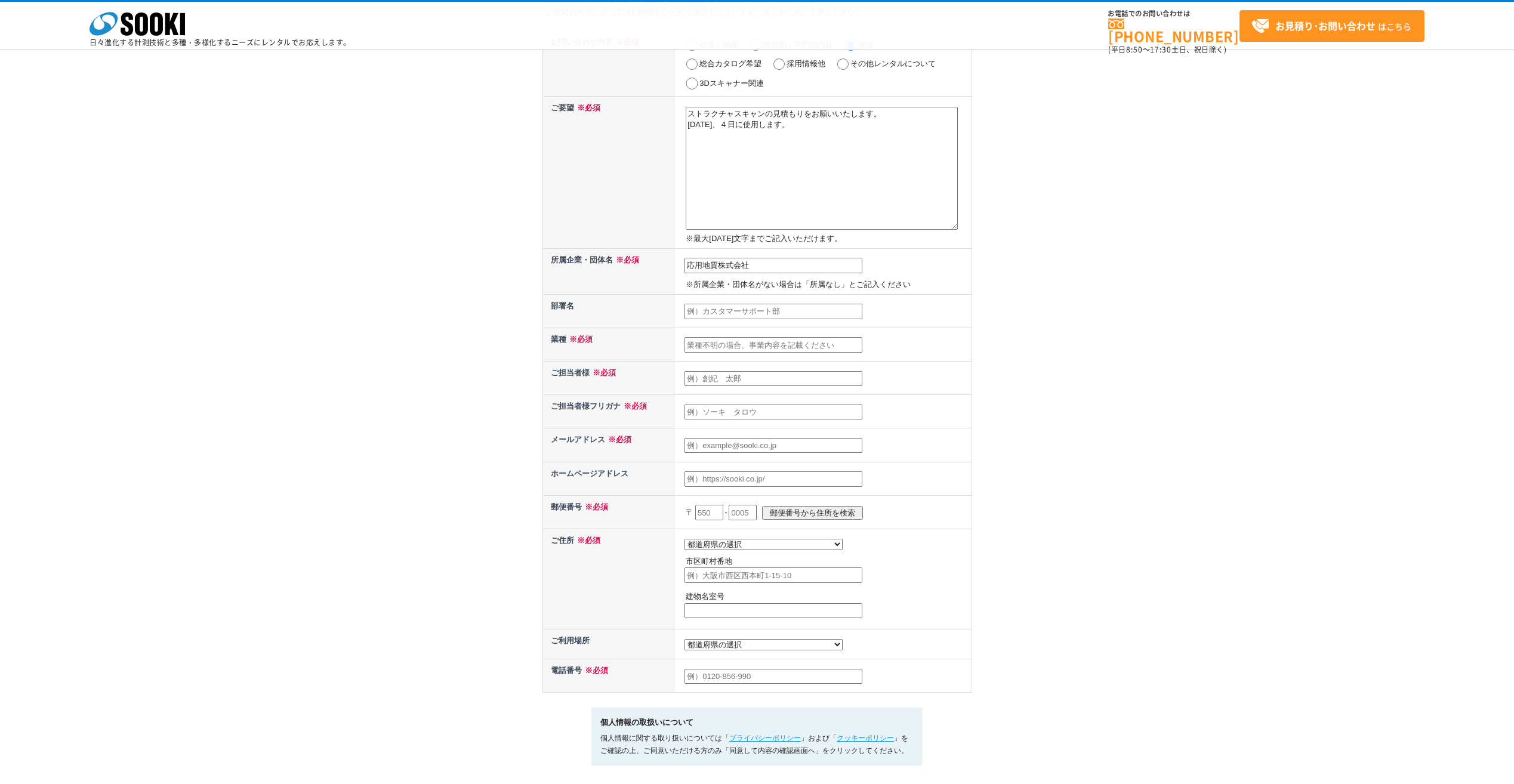
click at [721, 316] on input "text" at bounding box center [773, 311] width 178 height 15
type input "防災・インフラ事業部"
click at [736, 345] on input "text" at bounding box center [773, 344] width 178 height 15
type input "建設"
click at [735, 379] on input "text" at bounding box center [773, 379] width 178 height 15
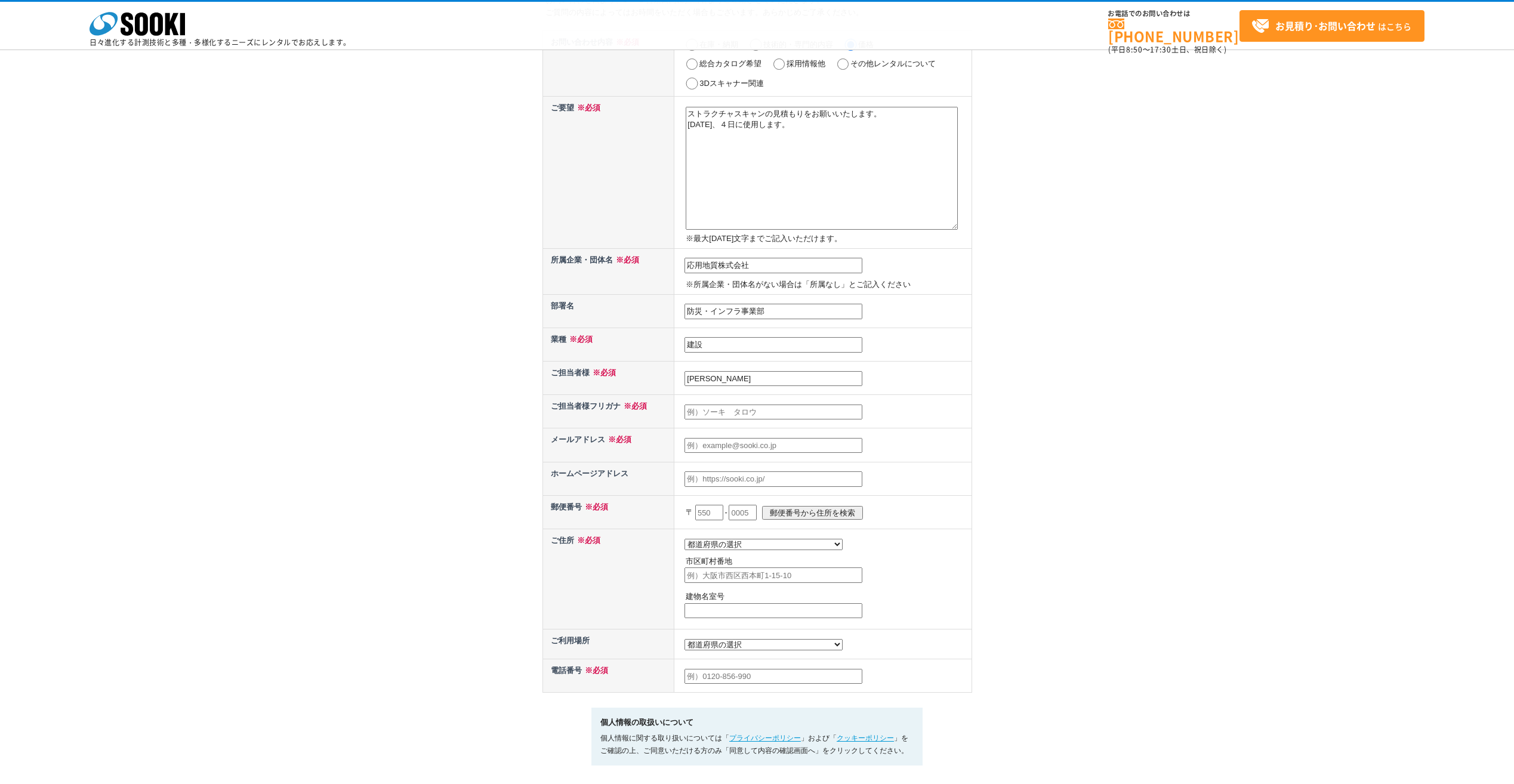
type input "[PERSON_NAME]"
click at [726, 405] on input "text" at bounding box center [773, 412] width 178 height 15
type input "[PERSON_NAME]"
click at [729, 445] on input "text" at bounding box center [773, 445] width 178 height 15
click at [718, 449] on input "text" at bounding box center [773, 445] width 178 height 15
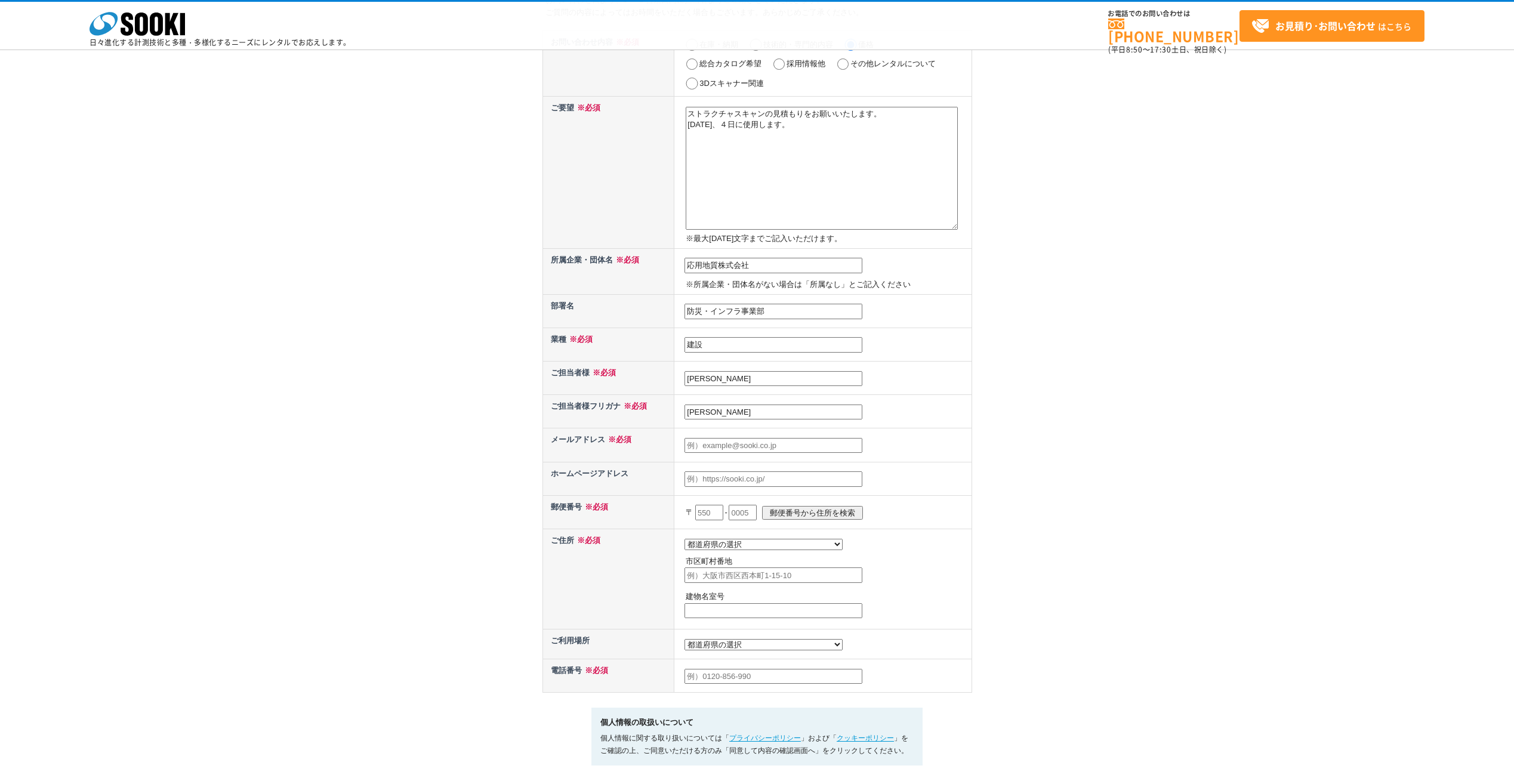
paste input "[PERSON_NAME][EMAIL_ADDRESS][DOMAIN_NAME]"
type input "[PERSON_NAME][EMAIL_ADDRESS][DOMAIN_NAME]"
click at [727, 477] on input "text" at bounding box center [773, 479] width 178 height 15
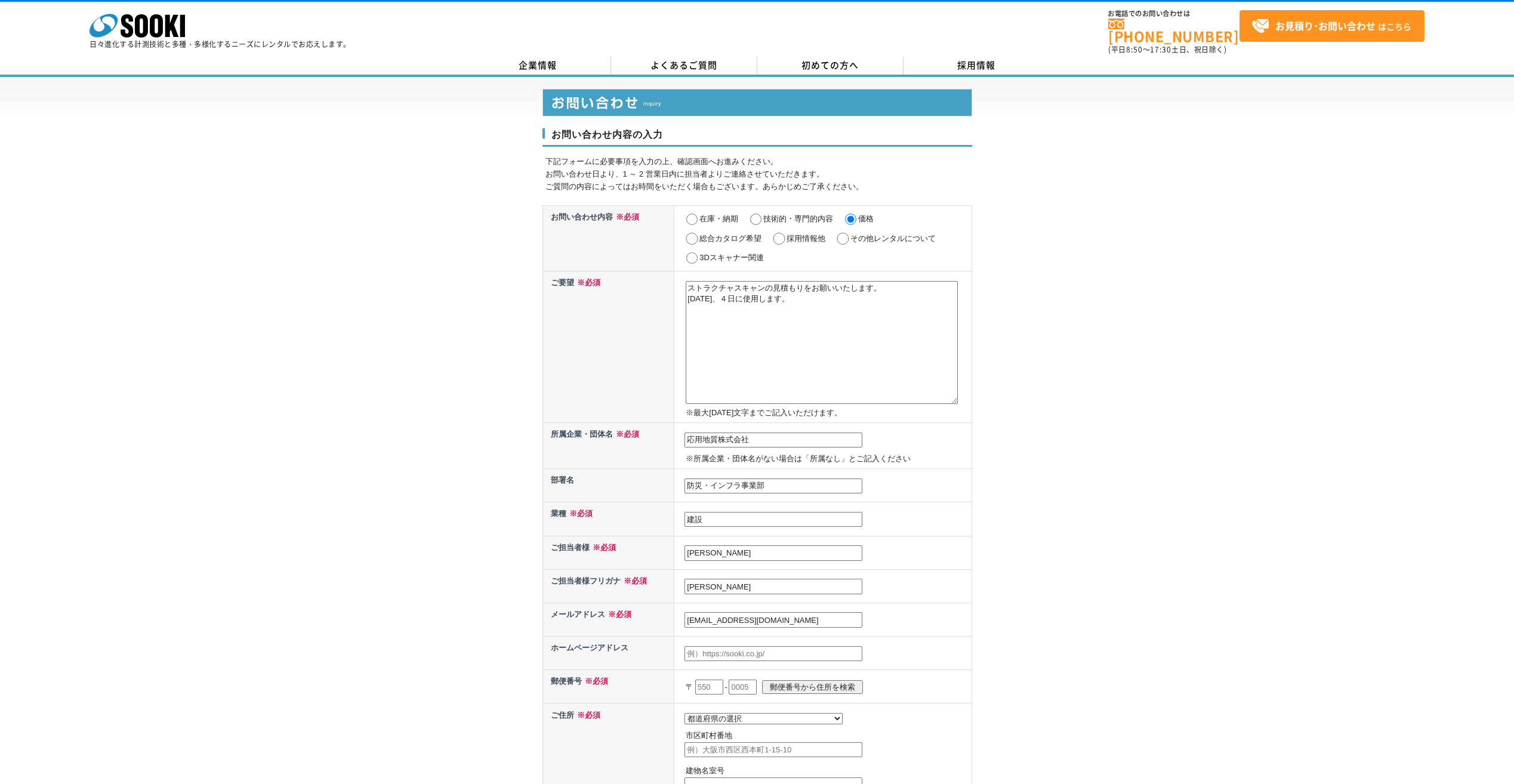
scroll to position [179, 0]
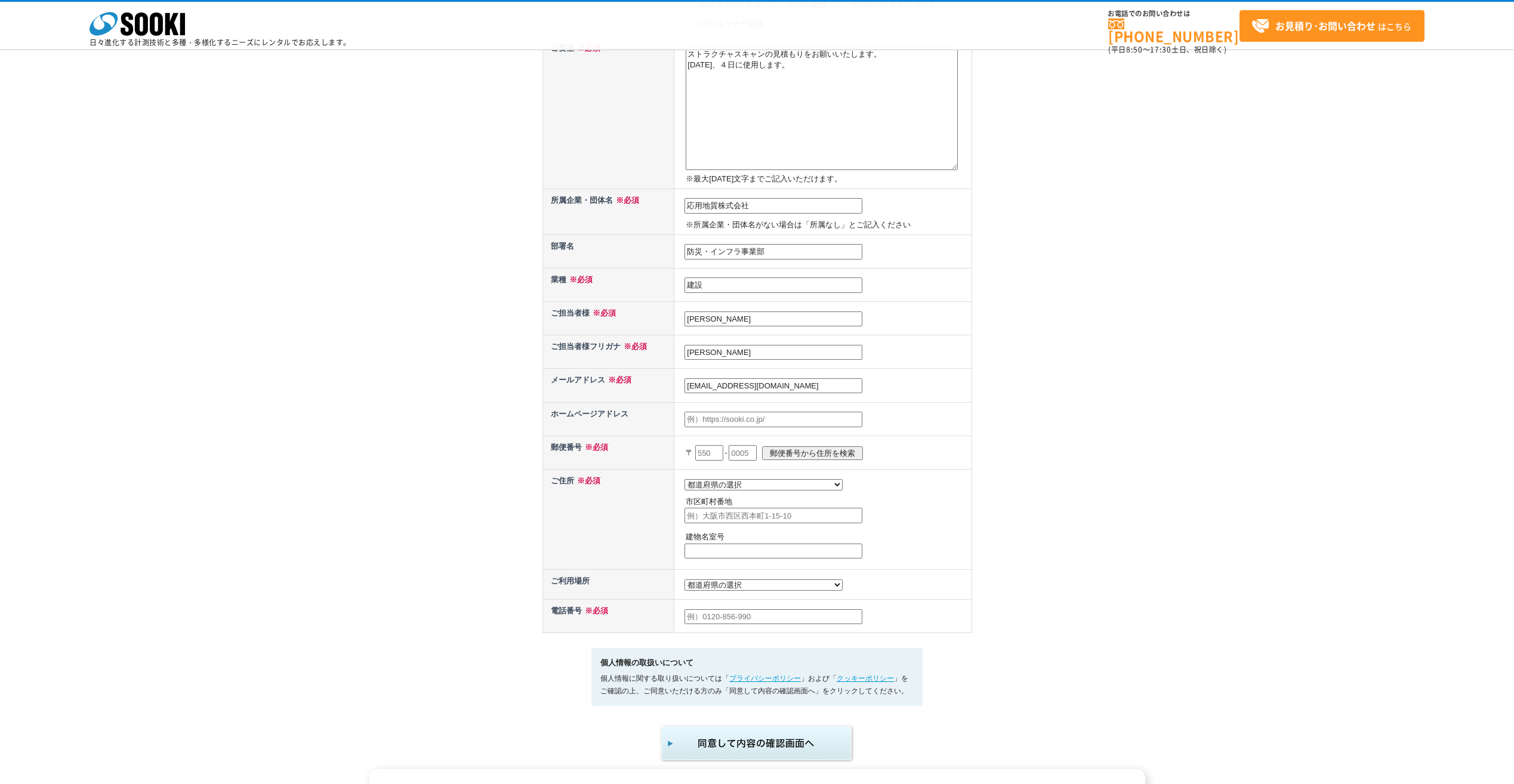
click at [708, 454] on input "text" at bounding box center [710, 453] width 28 height 15
type input "463"
type input "8541"
click at [811, 453] on input "郵便番号から住所を検索" at bounding box center [812, 453] width 101 height 13
click at [785, 448] on input "郵便番号から住所を検索" at bounding box center [812, 453] width 101 height 13
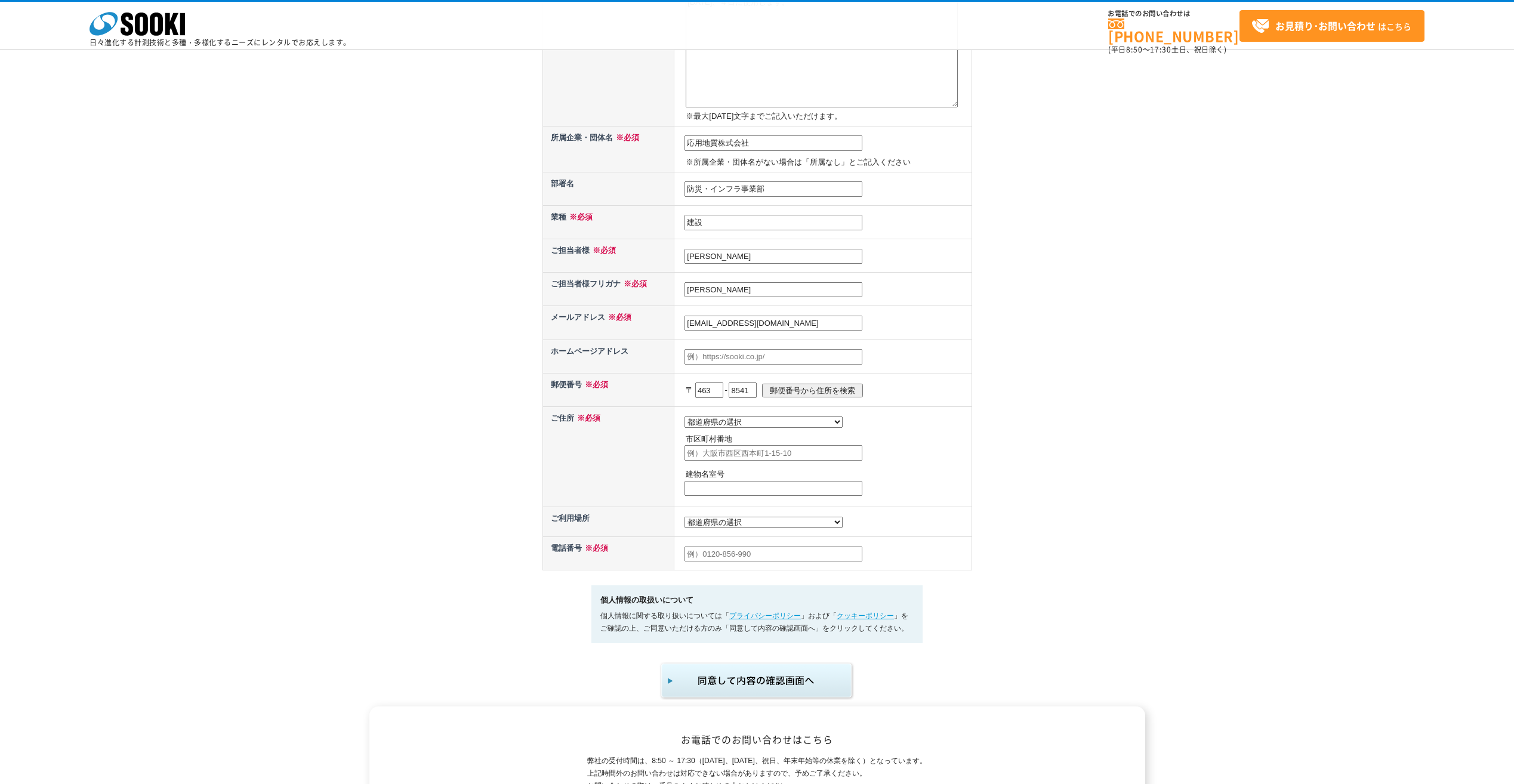
scroll to position [298, 0]
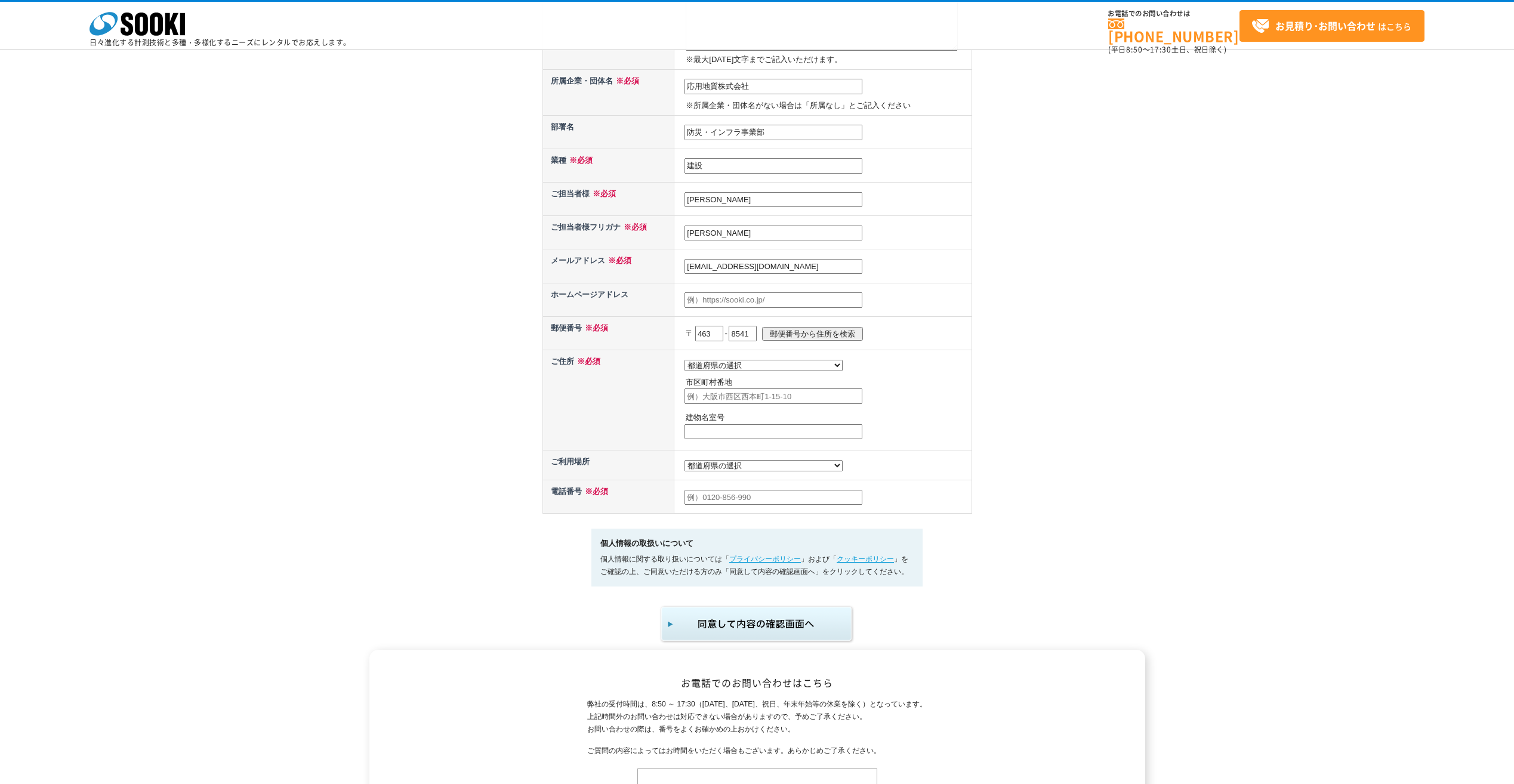
click at [808, 328] on input "郵便番号から住所を検索" at bounding box center [812, 334] width 101 height 13
click at [746, 366] on select "都道府県の選択 北海道 青森県 岩手県 宮城県 秋田県 山形県 福島県 茨城県 栃木県 群馬県 埼玉県 千葉県 東京都 神奈川県 新潟県 富山県 石川県 福井…" at bounding box center [763, 365] width 158 height 12
select select "23"
click at [684, 360] on select "都道府県の選択 北海道 青森県 岩手県 宮城県 秋田県 山形県 福島県 茨城県 栃木県 群馬県 埼玉県 千葉県 東京都 神奈川県 新潟県 富山県 石川県 福井…" at bounding box center [763, 365] width 158 height 12
click at [702, 399] on input "text" at bounding box center [773, 396] width 178 height 15
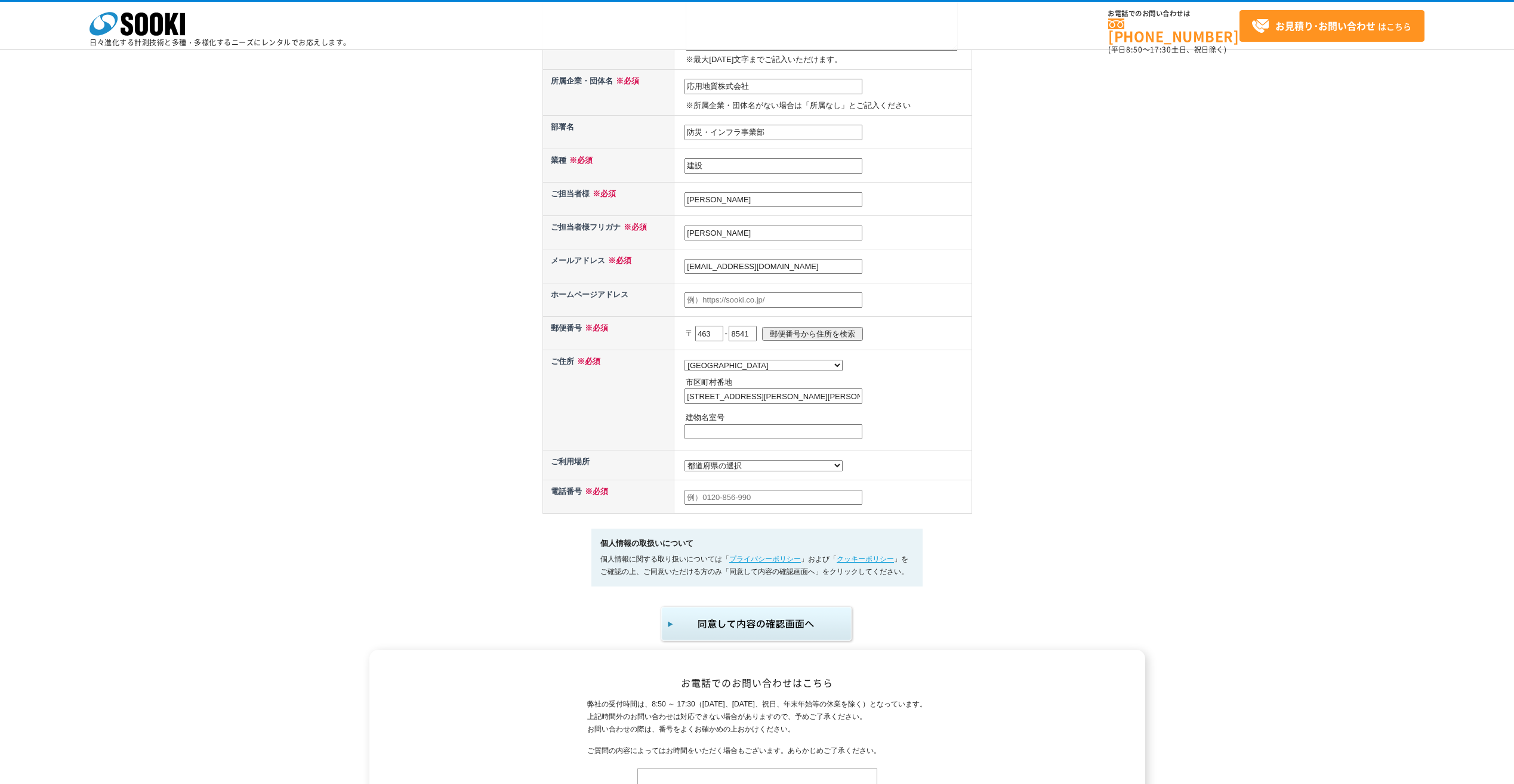
type input "名古屋市守山区瀬古東２丁目907番地"
click at [771, 435] on input "text" at bounding box center [773, 432] width 178 height 15
click at [749, 472] on select "都道府県の選択 利用場所未定 北海道 青森県 岩手県 宮城県 秋田県 山形県 福島県 茨城県 栃木県 群馬県 埼玉県 千葉県 東京都 神奈川県 新潟県 富山県…" at bounding box center [763, 466] width 158 height 12
select select "23"
click at [684, 463] on select "都道府県の選択 利用場所未定 北海道 青森県 岩手県 宮城県 秋田県 山形県 福島県 茨城県 栃木県 群馬県 埼玉県 千葉県 東京都 神奈川県 新潟県 富山県…" at bounding box center [763, 466] width 158 height 12
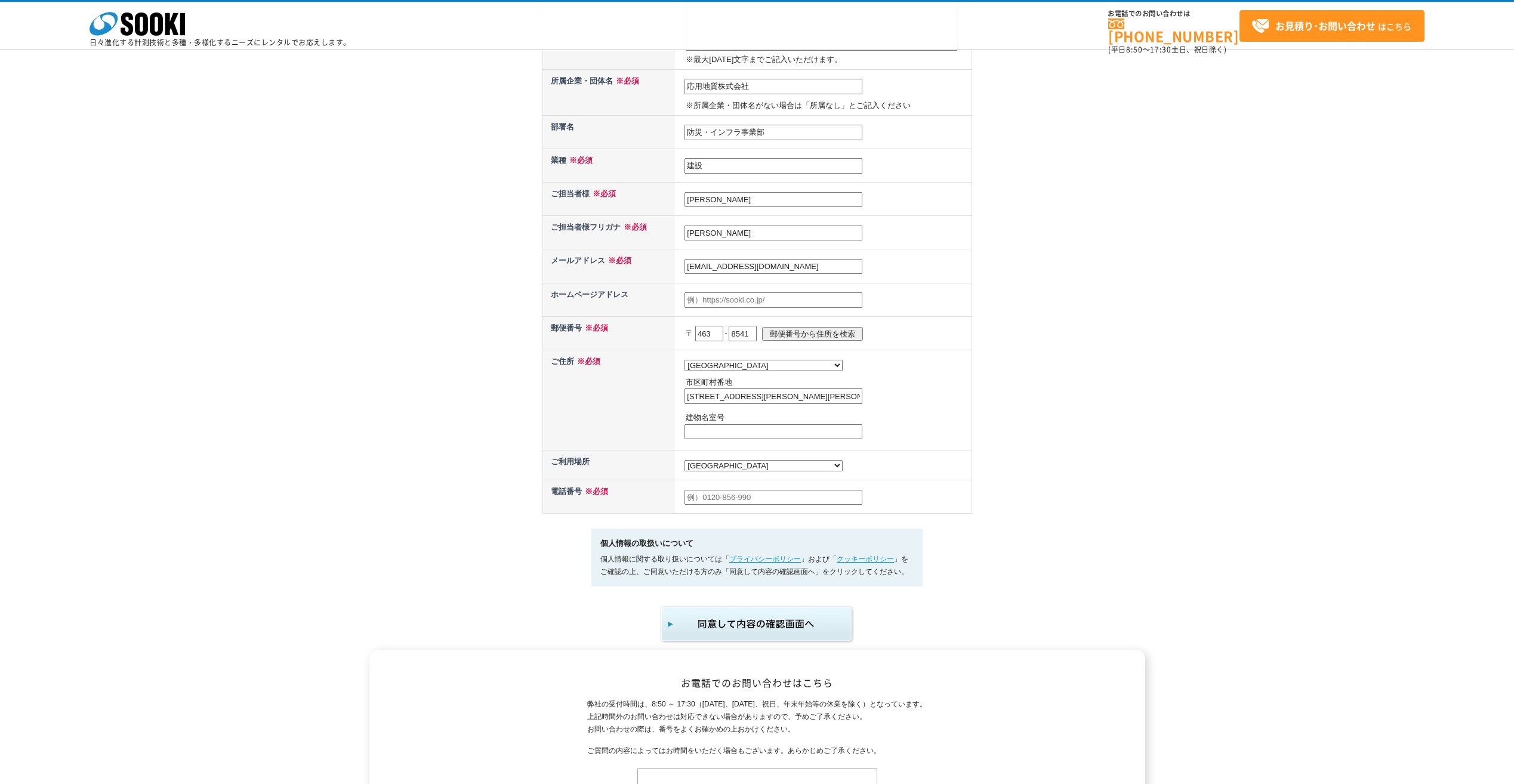
click at [723, 505] on input "text" at bounding box center [773, 497] width 178 height 15
click at [697, 504] on input "text" at bounding box center [773, 497] width 178 height 15
paste input "052-793-8321"
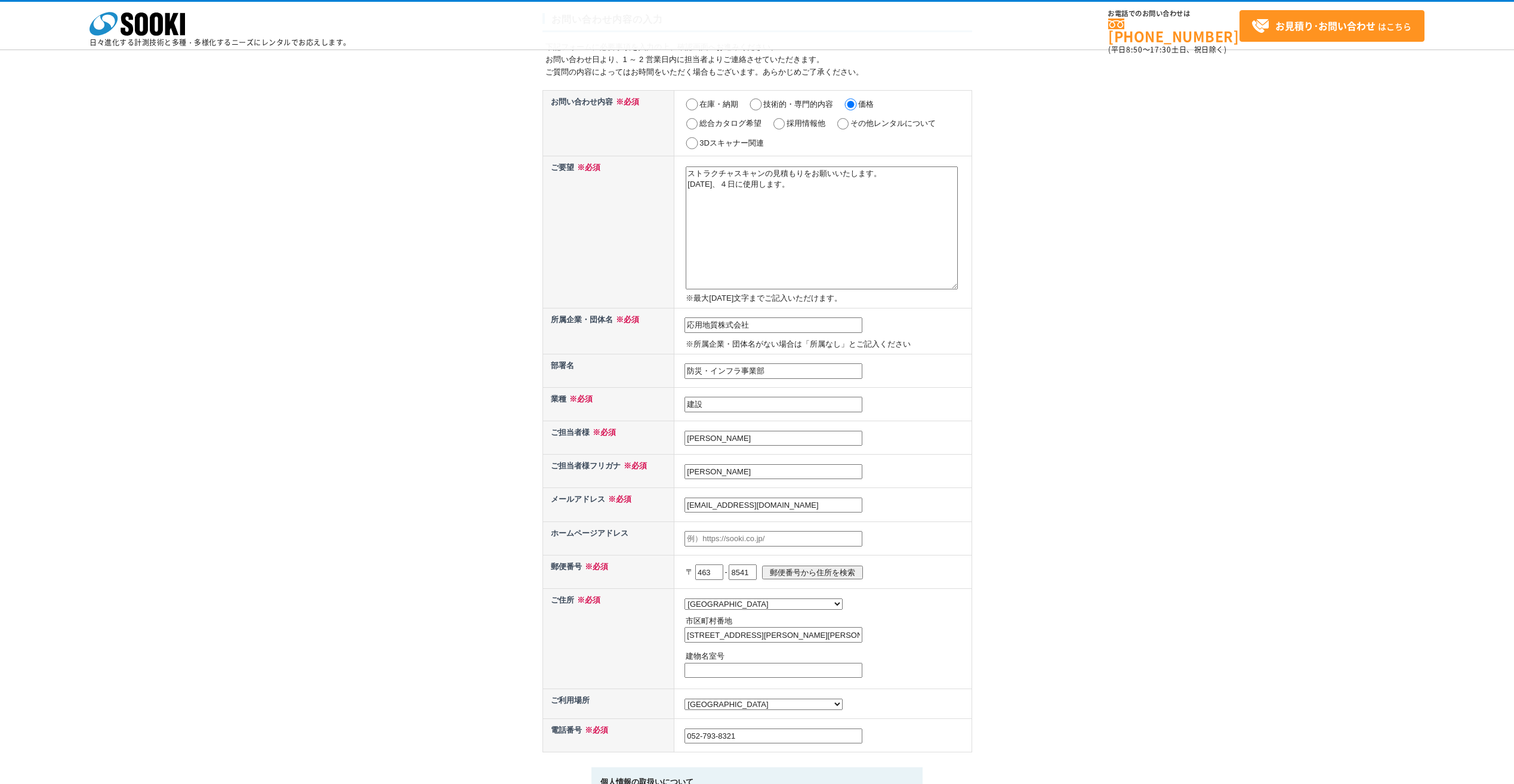
scroll to position [239, 0]
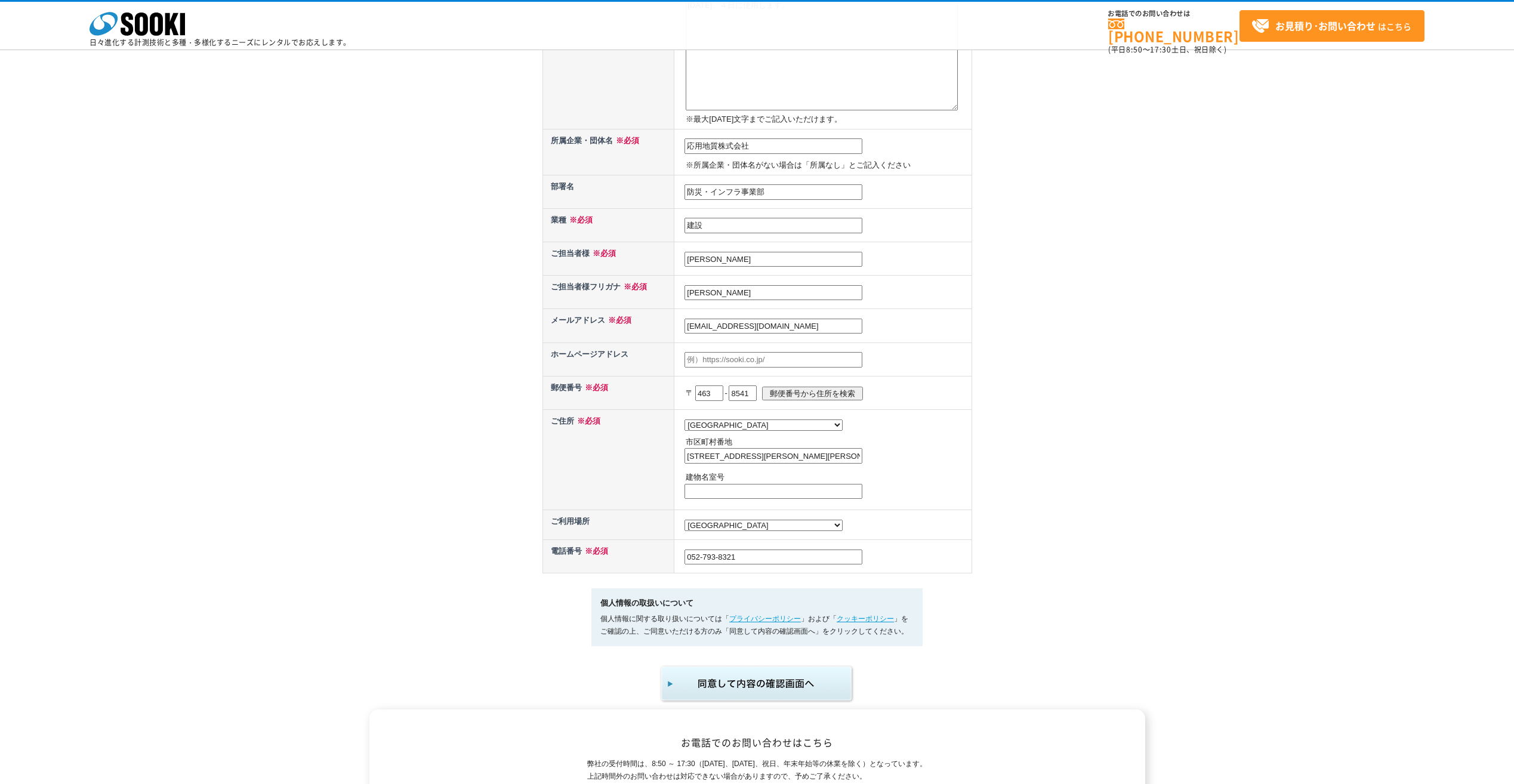
type input "052-793-8321"
click at [740, 685] on img "submit" at bounding box center [757, 684] width 196 height 39
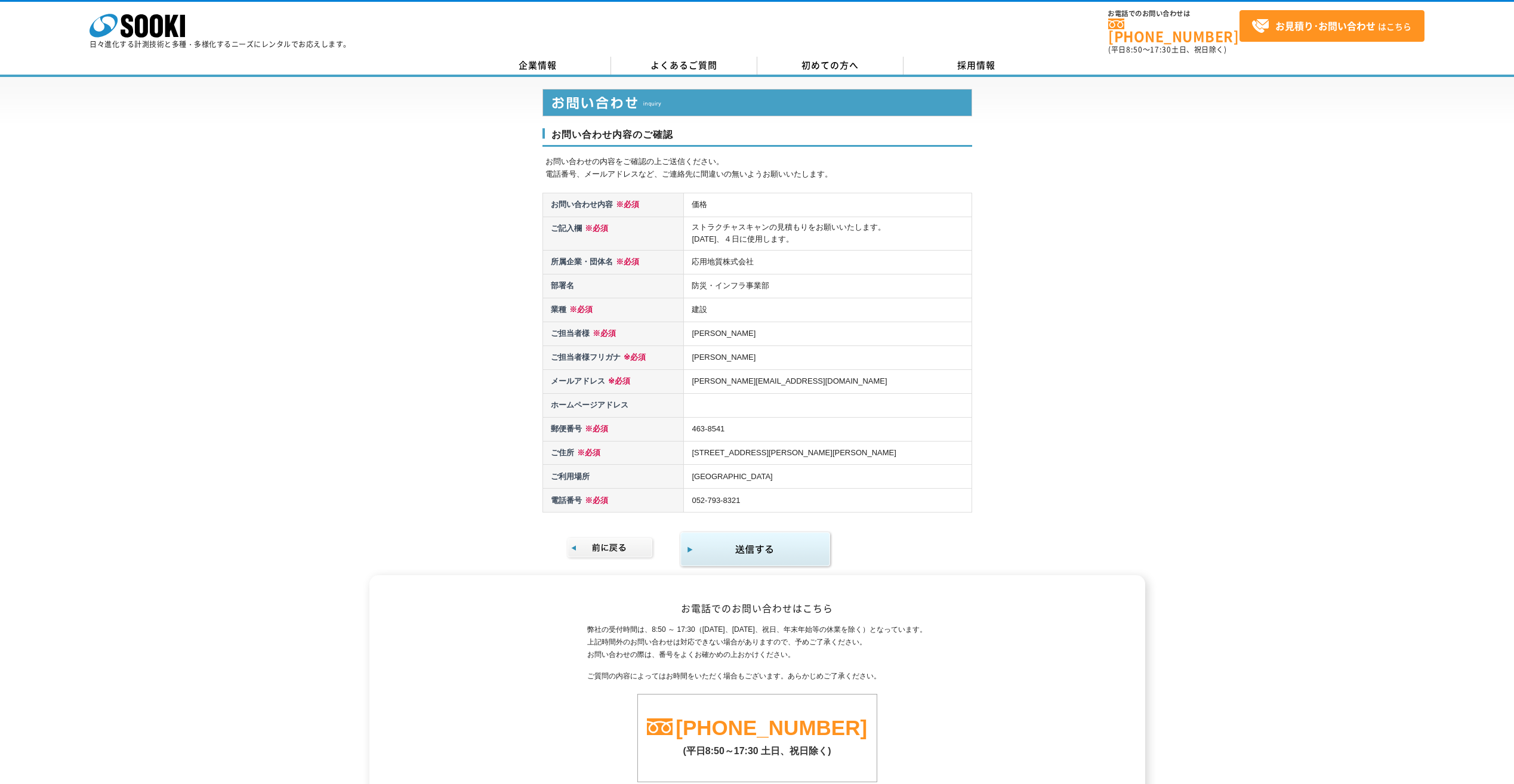
click at [752, 543] on img "submit" at bounding box center [756, 549] width 153 height 39
